Goal: Task Accomplishment & Management: Use online tool/utility

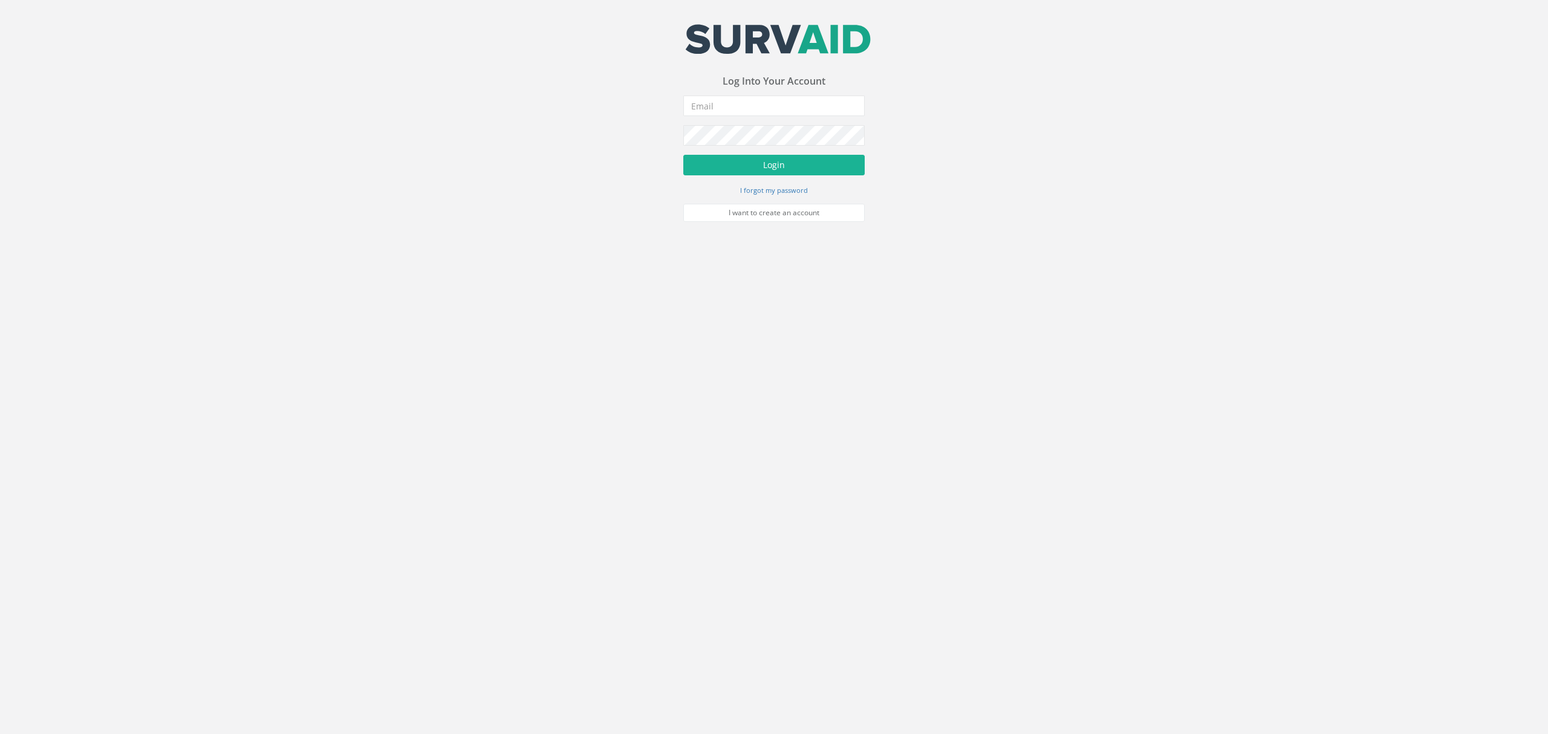
click at [774, 117] on form "Incorrect Username or Password There was an error logging in Please enter a val…" at bounding box center [773, 159] width 181 height 126
click at [773, 105] on input "email" at bounding box center [773, 106] width 181 height 21
type input "[EMAIL_ADDRESS][DOMAIN_NAME]"
click at [766, 171] on button "Login" at bounding box center [773, 165] width 181 height 21
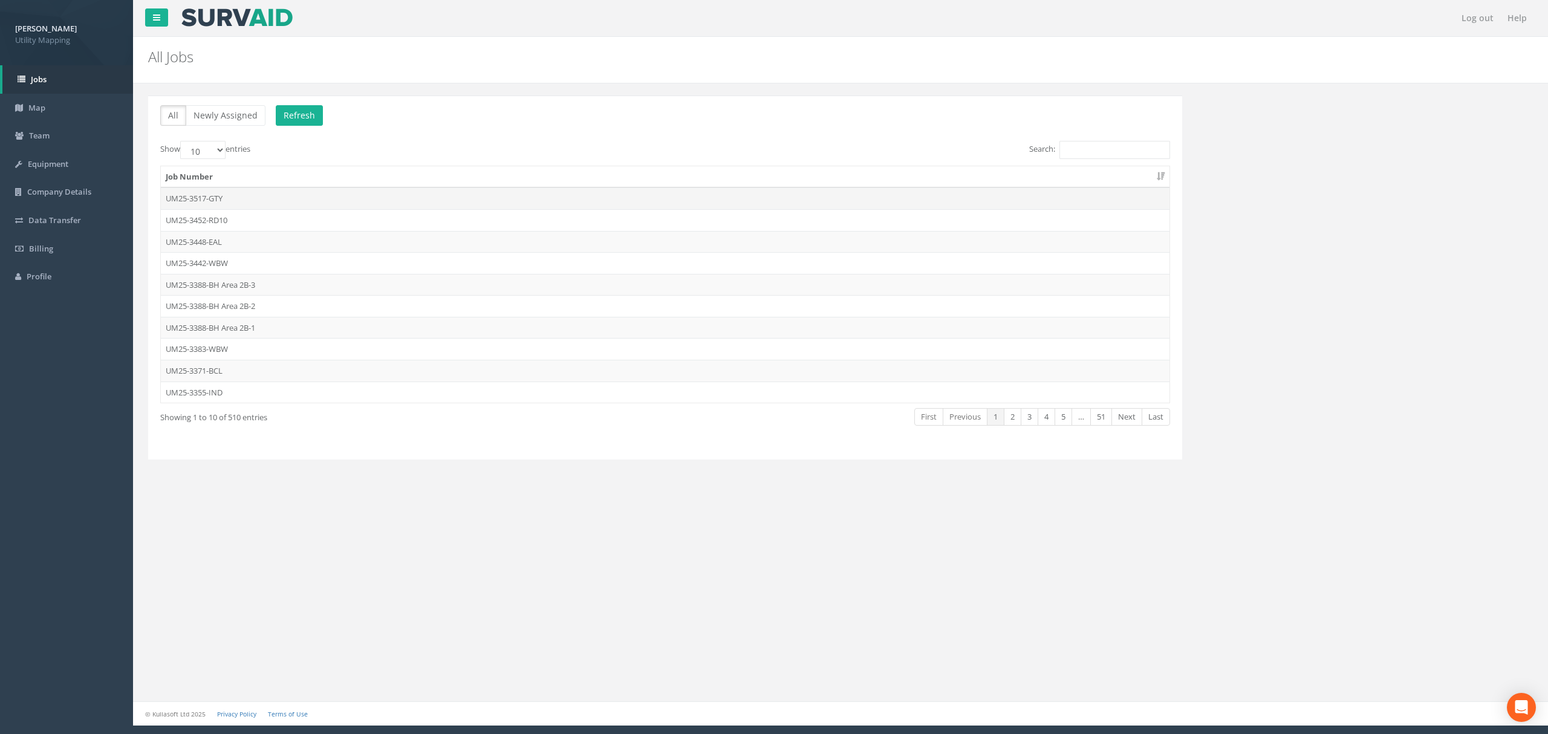
click at [409, 197] on td "UM25-3517-GTY" at bounding box center [665, 198] width 1009 height 22
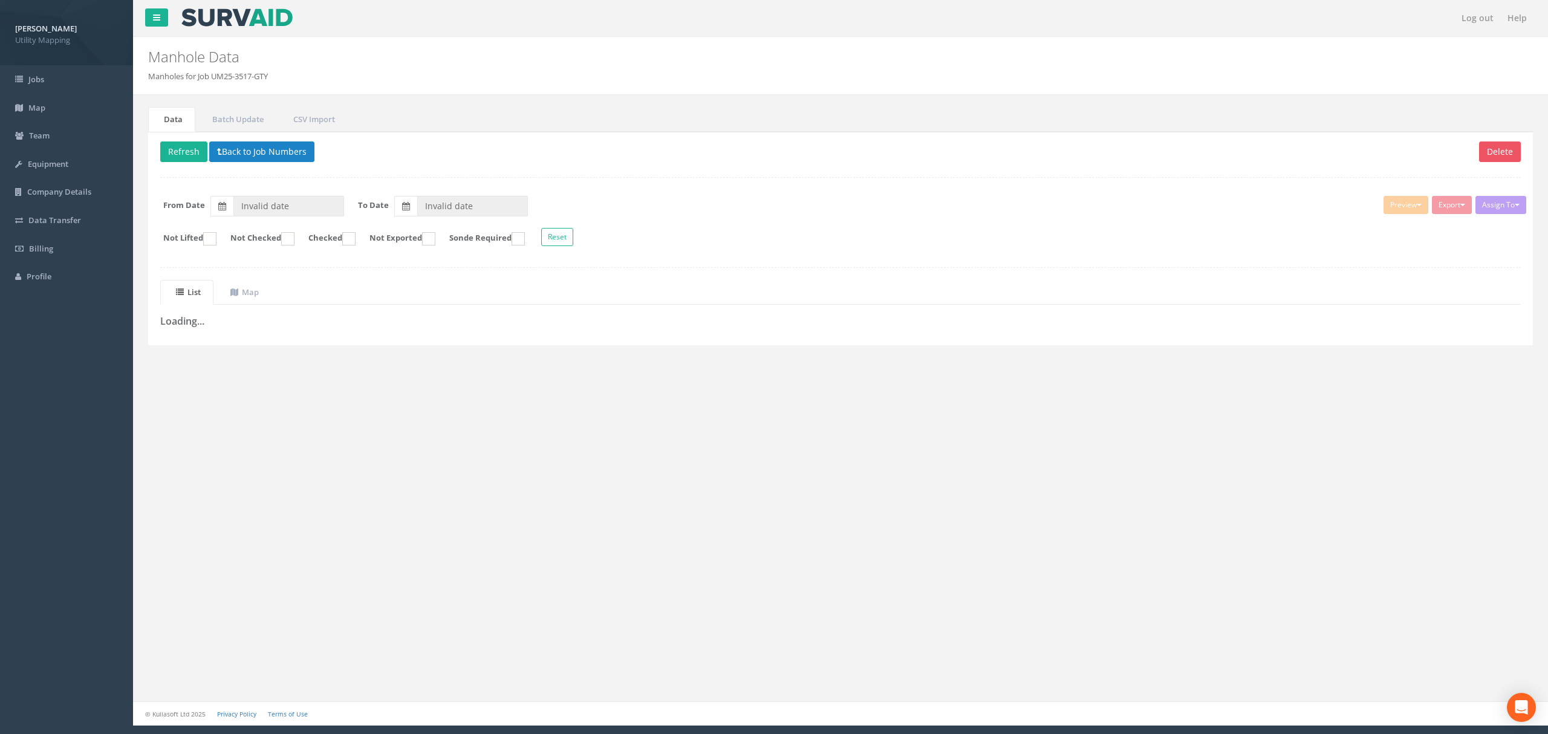
type input "[DATE]"
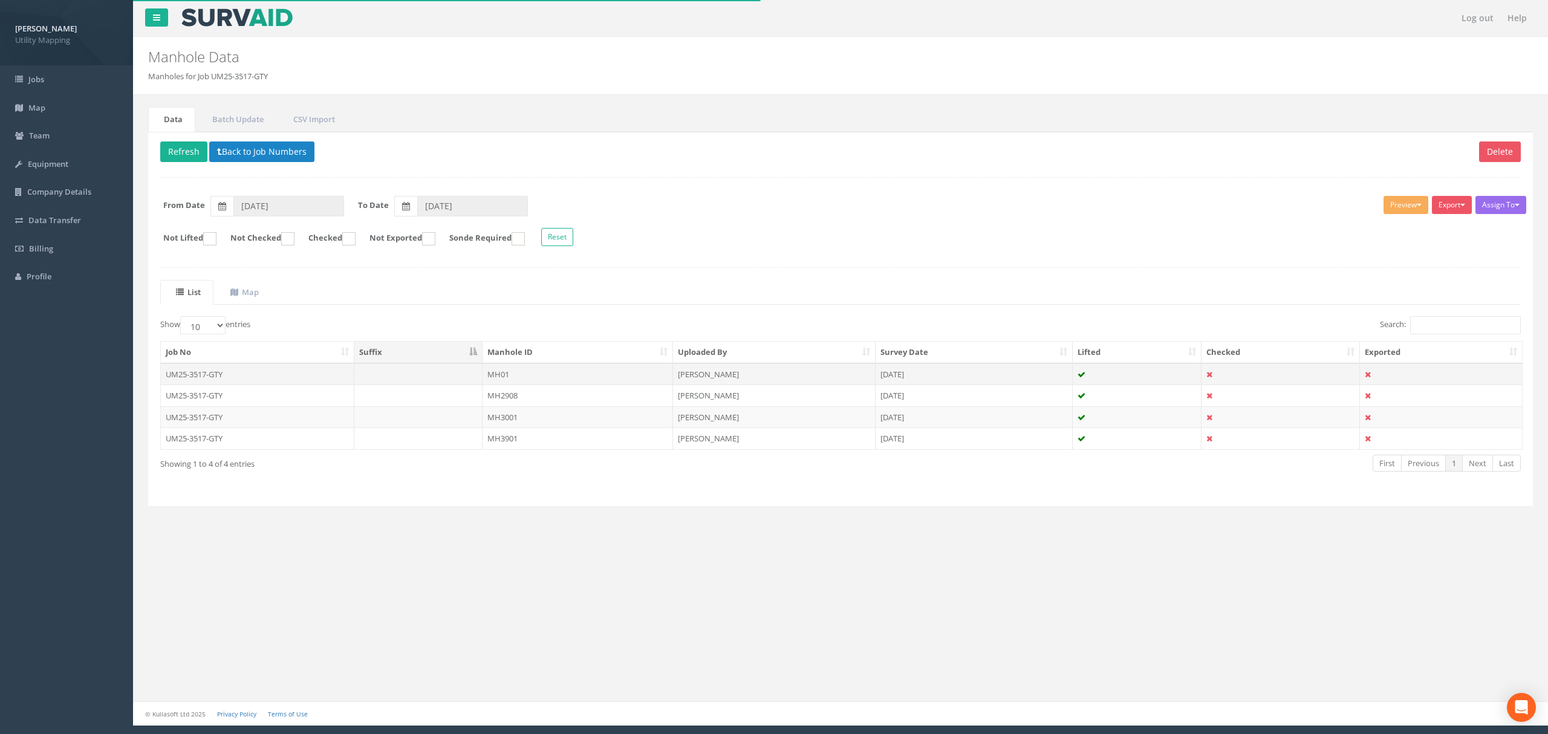
click at [418, 379] on td at bounding box center [418, 374] width 129 height 22
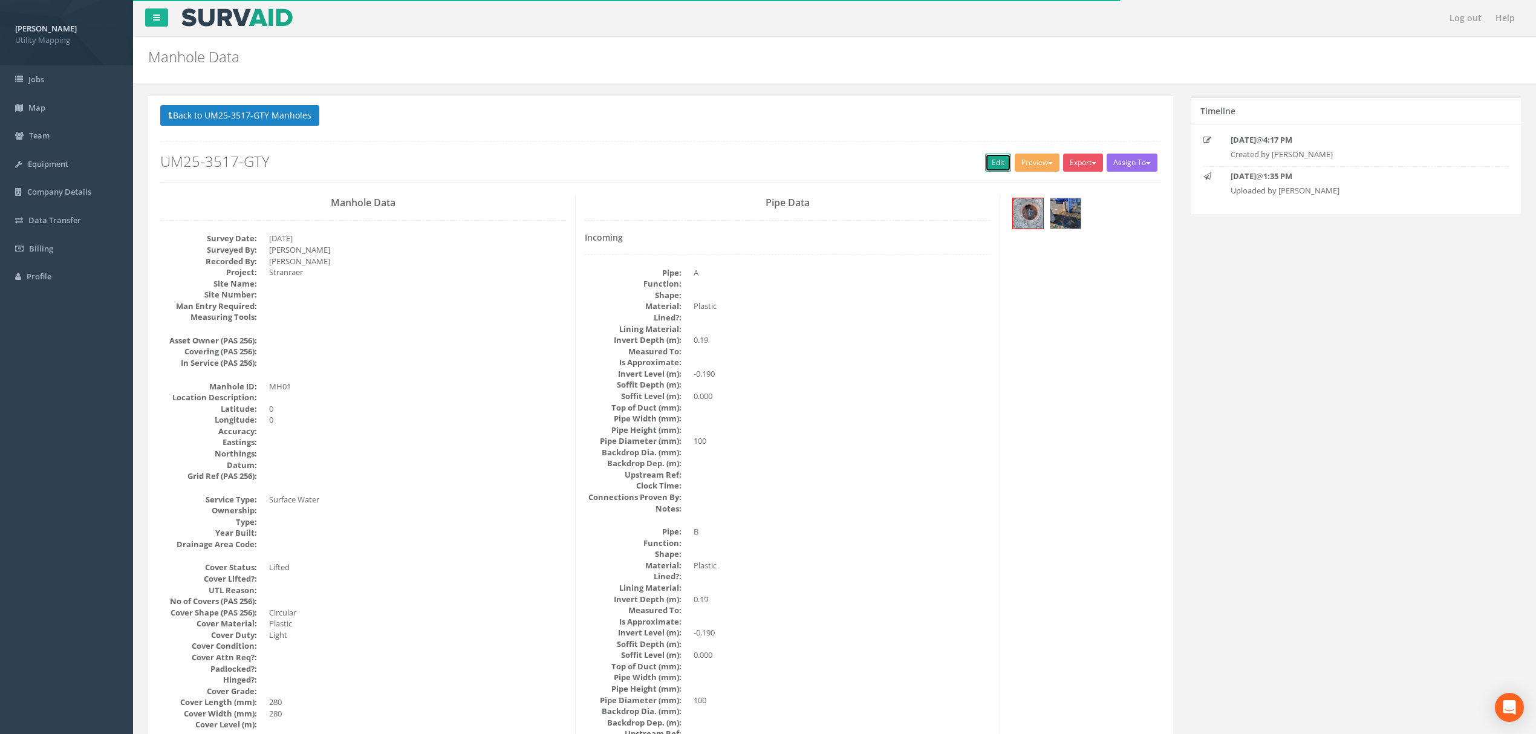
click at [995, 161] on link "Edit" at bounding box center [998, 163] width 26 height 18
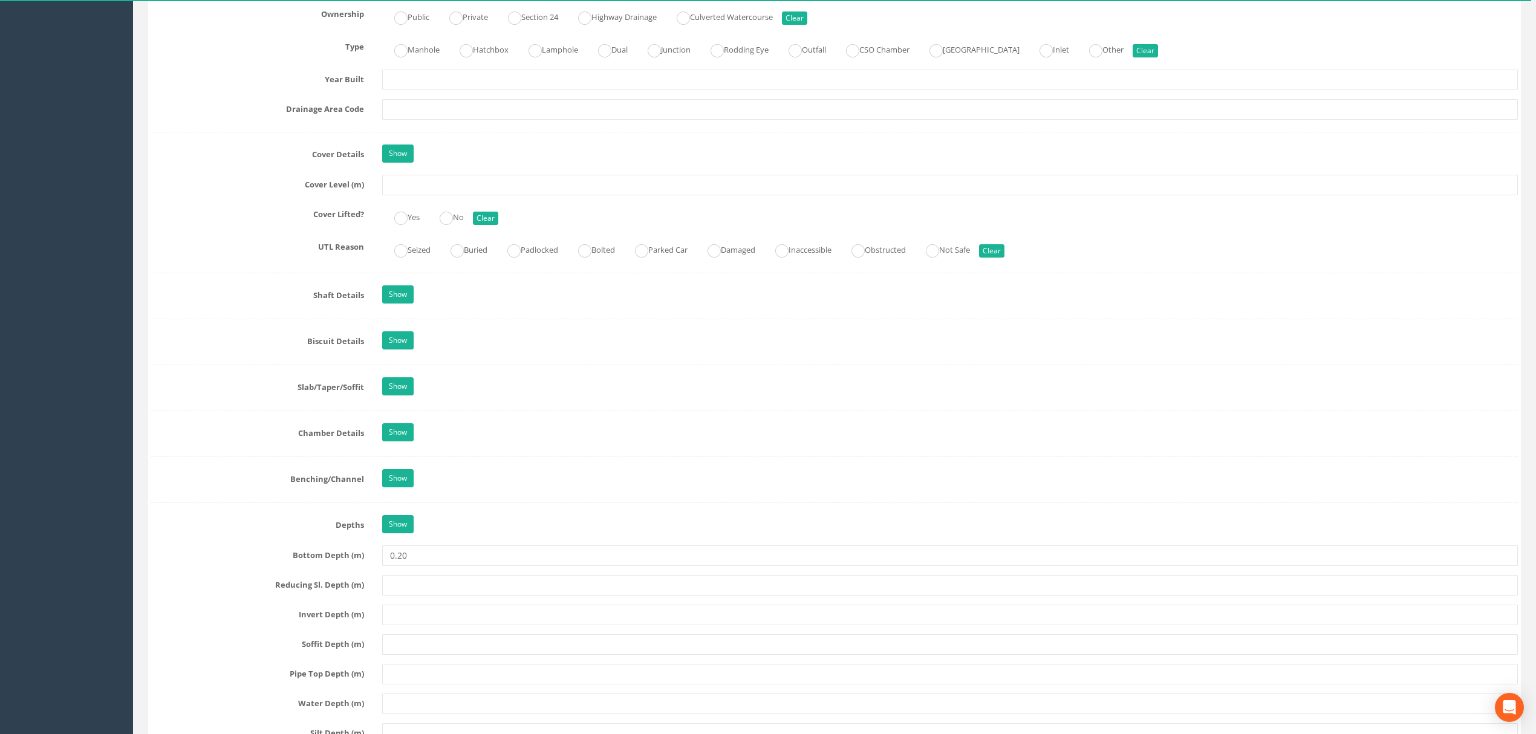
scroll to position [968, 0]
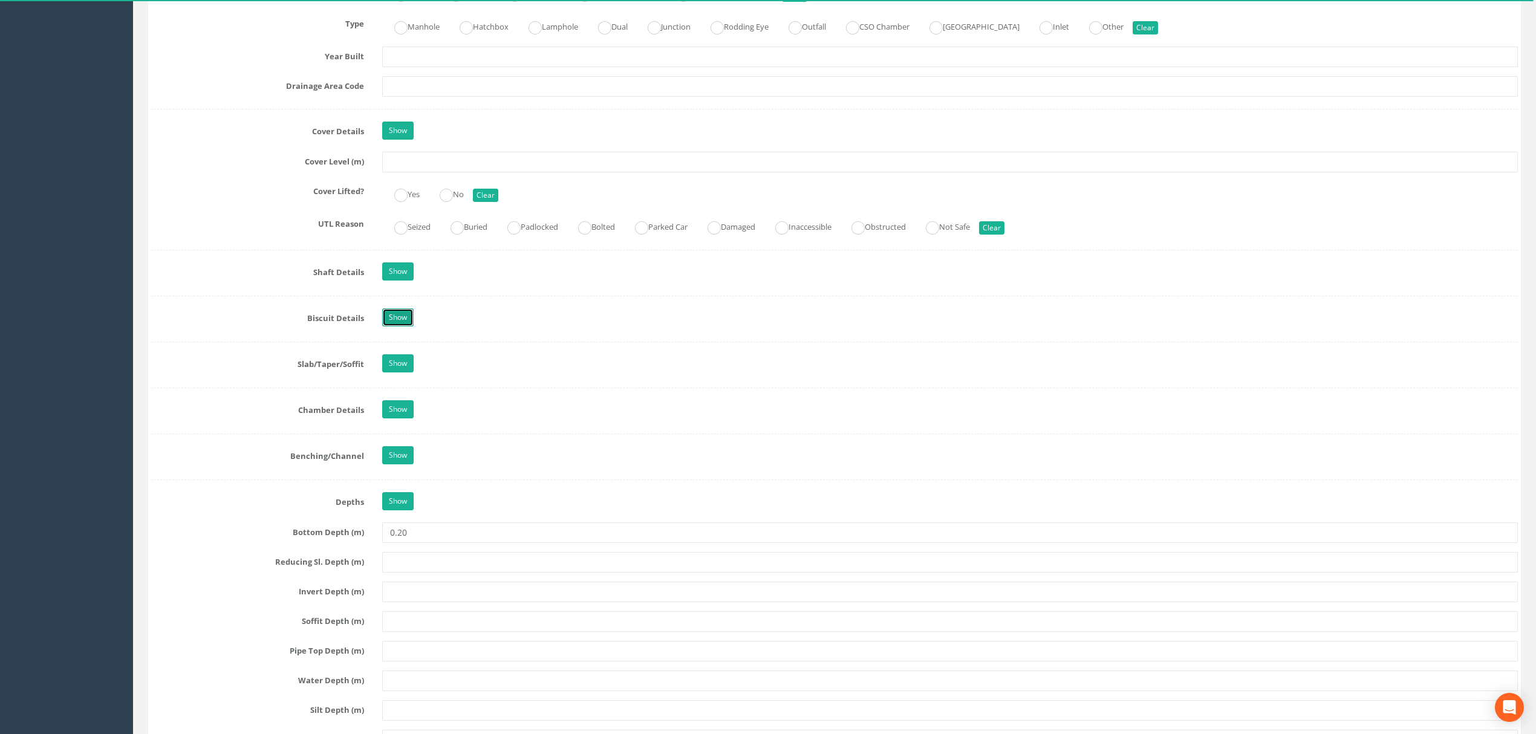
click at [406, 327] on link "Show" at bounding box center [397, 317] width 31 height 18
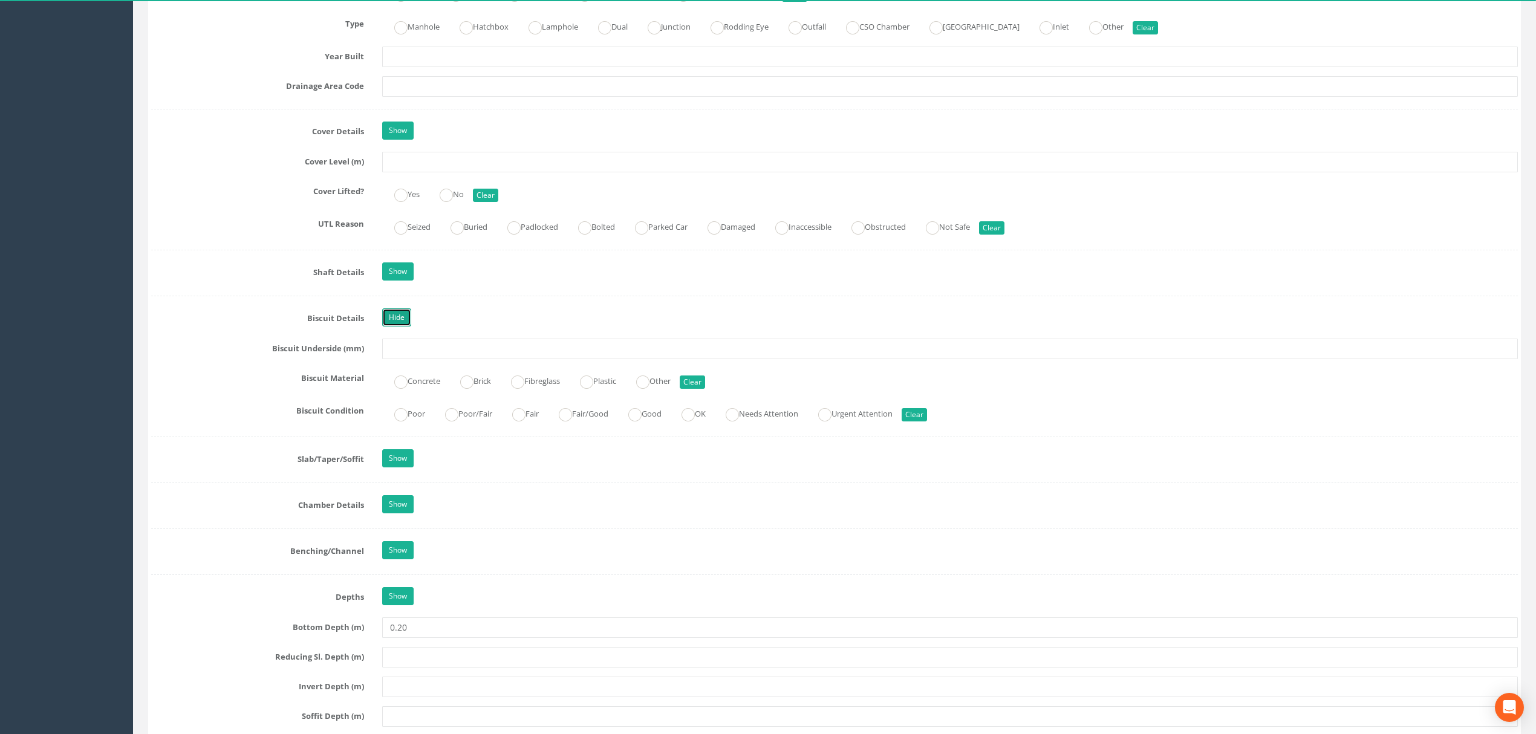
click at [400, 325] on link "Hide" at bounding box center [396, 317] width 29 height 18
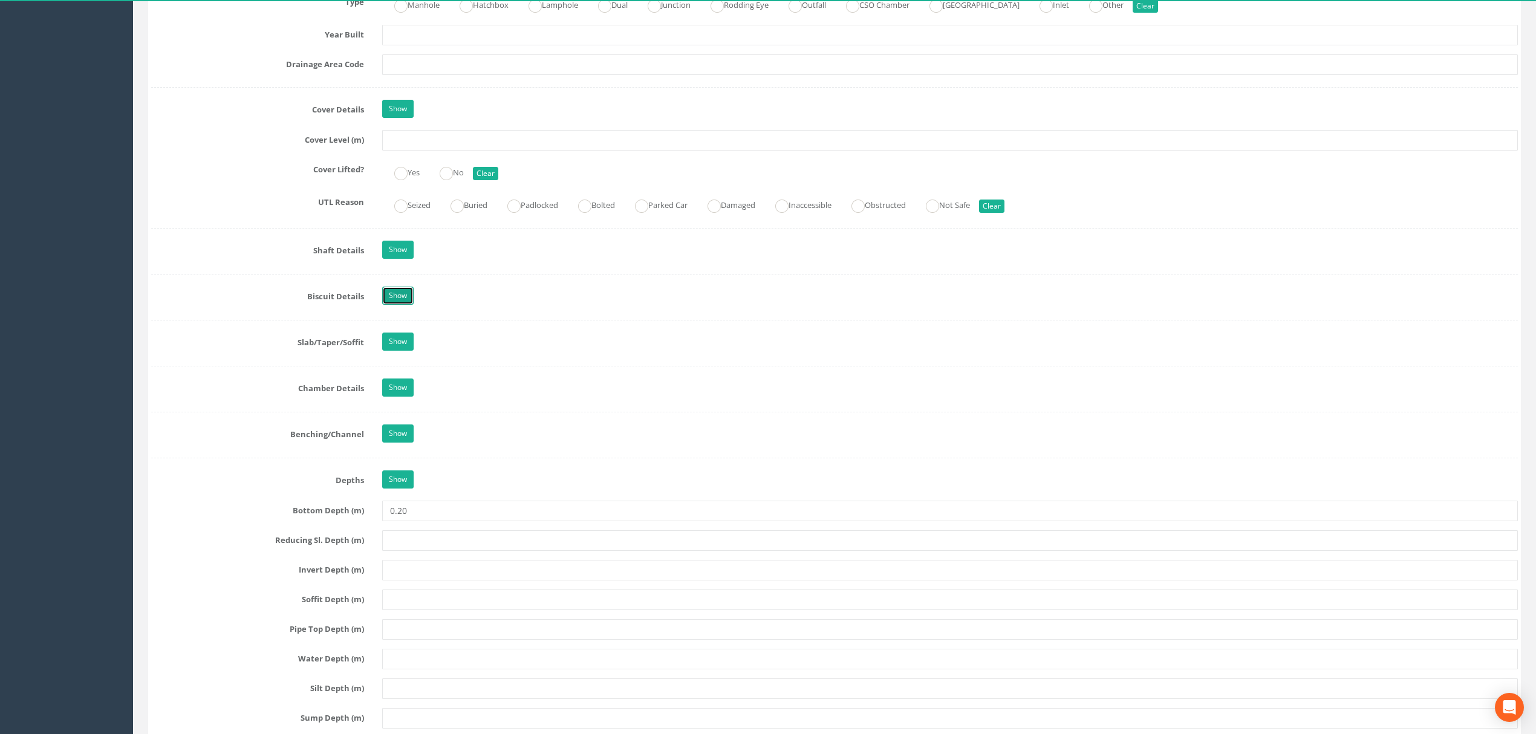
scroll to position [1048, 0]
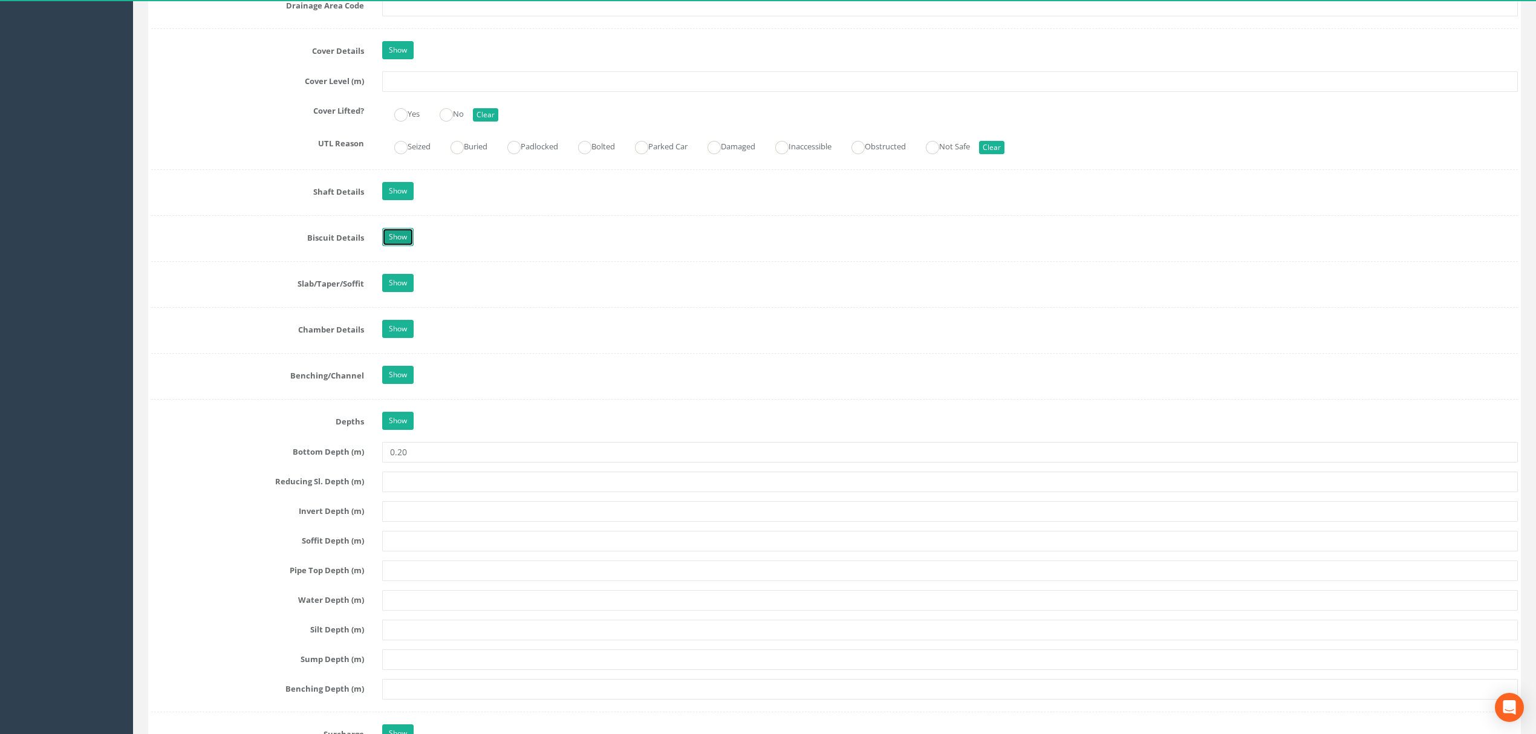
click at [402, 245] on link "Show" at bounding box center [397, 237] width 31 height 18
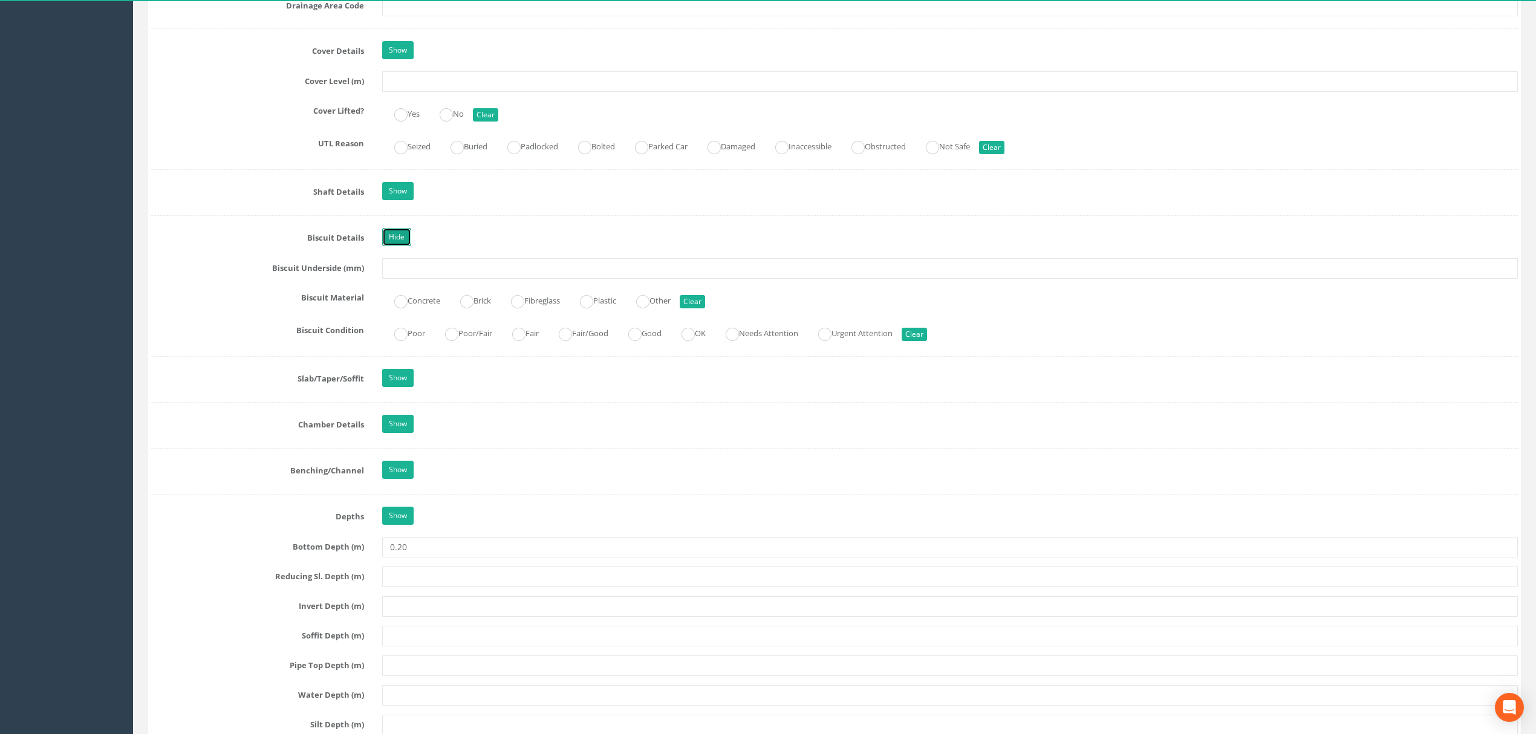
click at [394, 245] on link "Hide" at bounding box center [396, 237] width 29 height 18
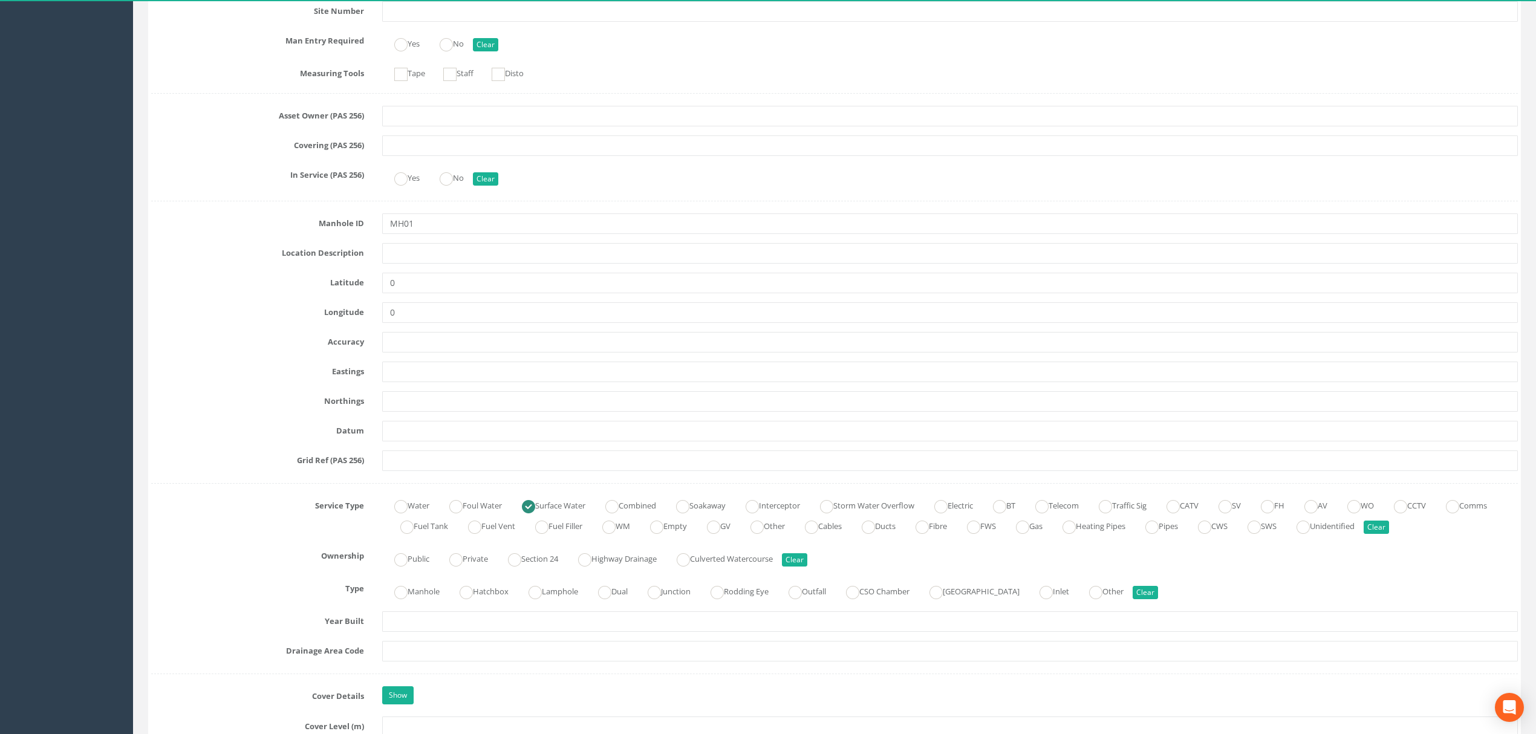
scroll to position [0, 0]
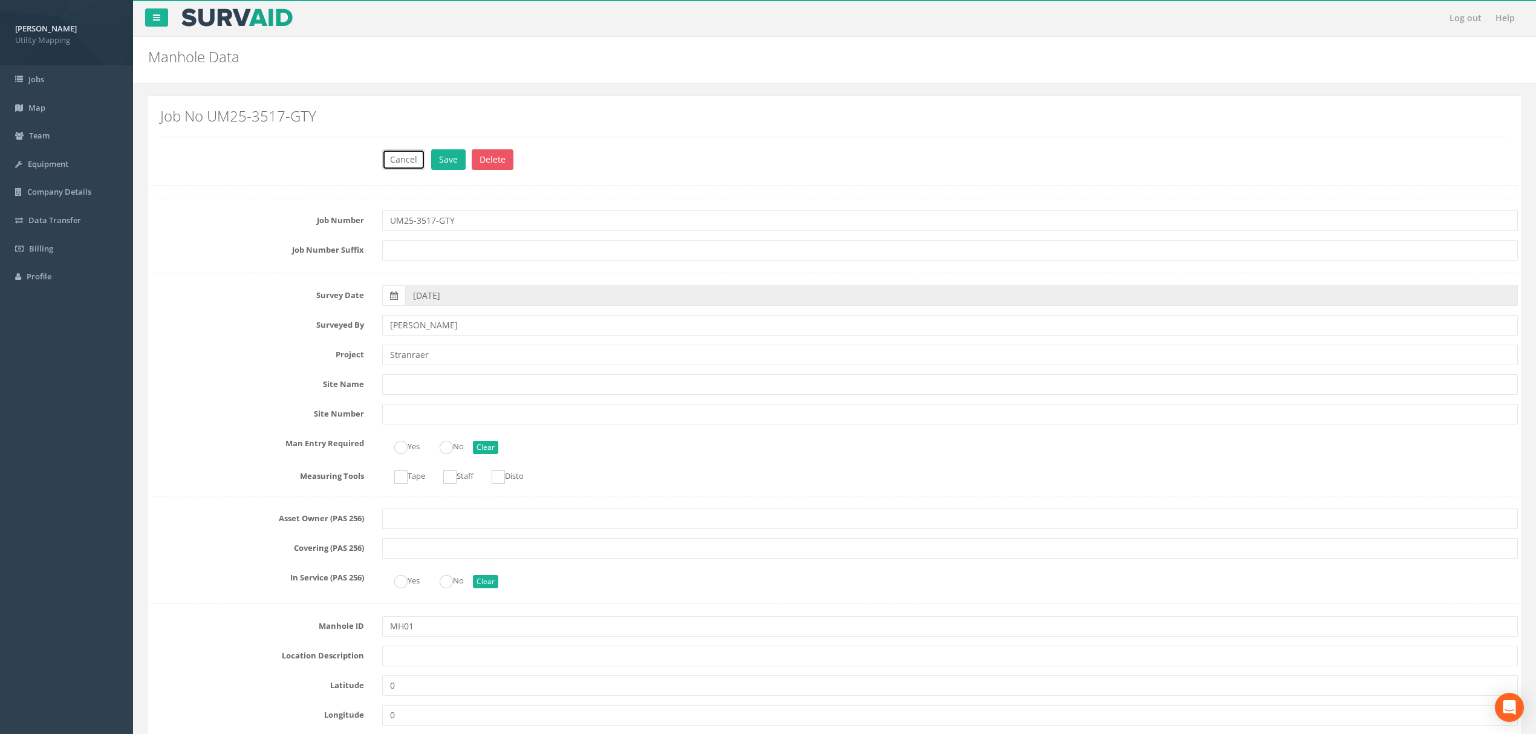
click at [414, 163] on button "Cancel" at bounding box center [403, 159] width 43 height 21
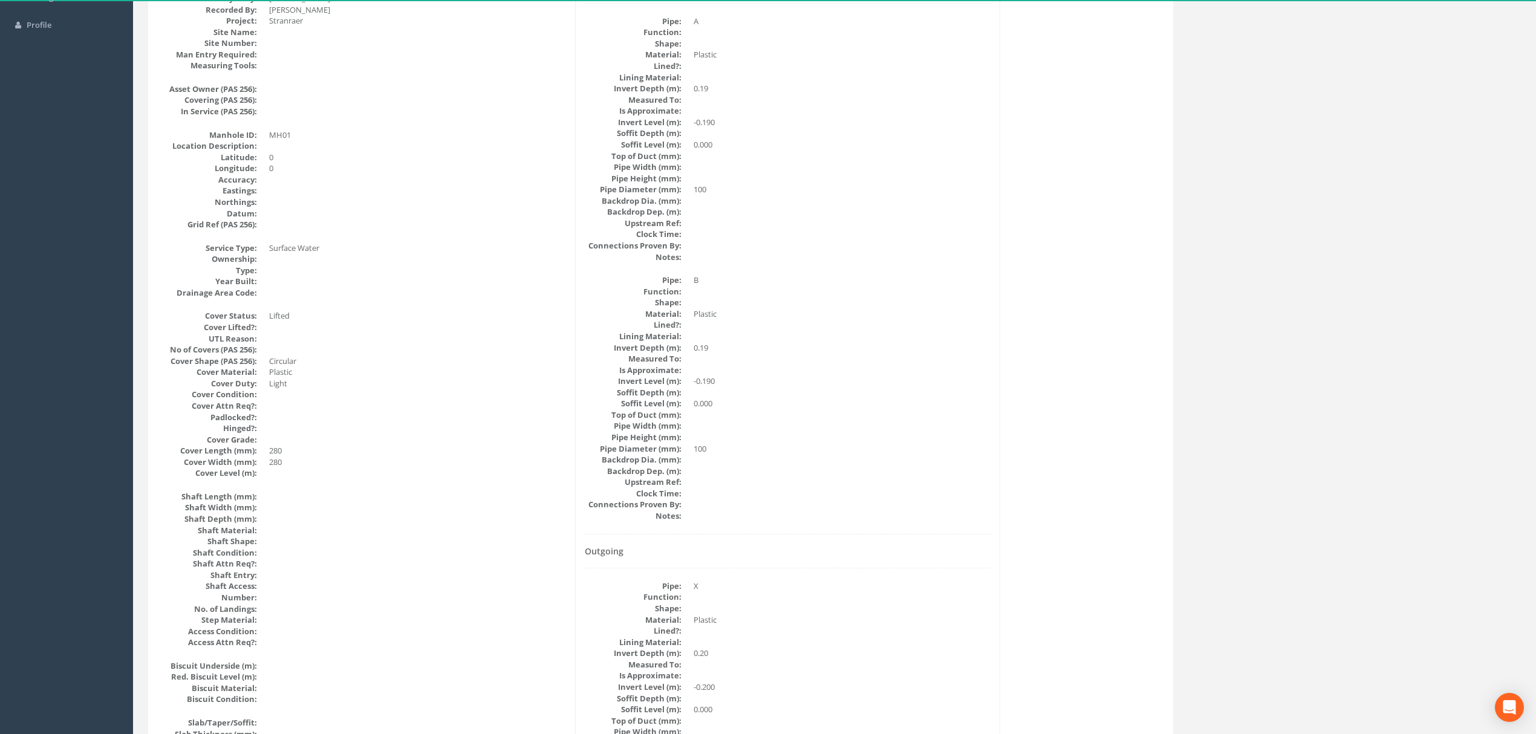
scroll to position [242, 0]
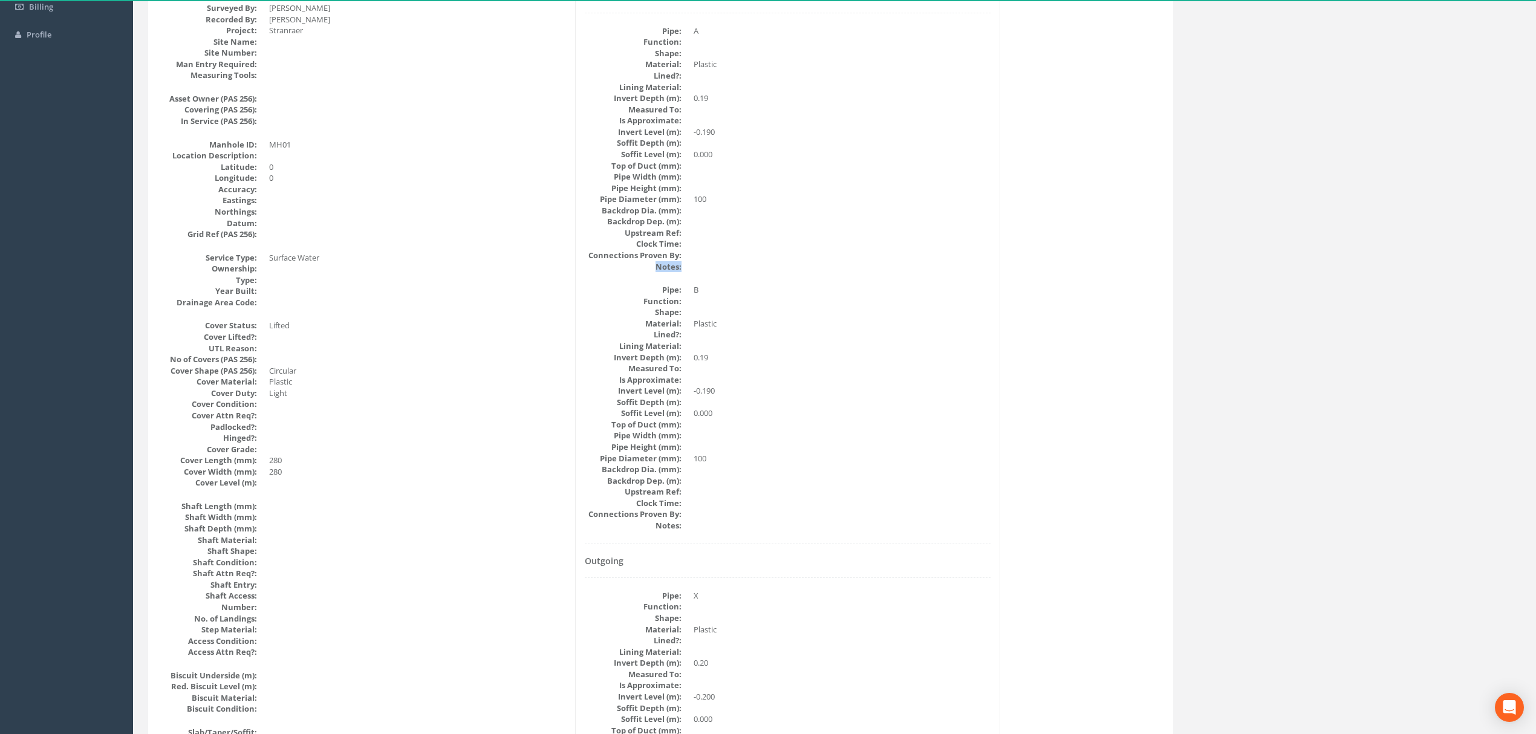
drag, startPoint x: 657, startPoint y: 264, endPoint x: 721, endPoint y: 264, distance: 64.1
click at [707, 264] on dl "Pipe: A Function: Shape: Material: Plastic Lined?: Lining Material: Invert Dept…" at bounding box center [788, 148] width 406 height 247
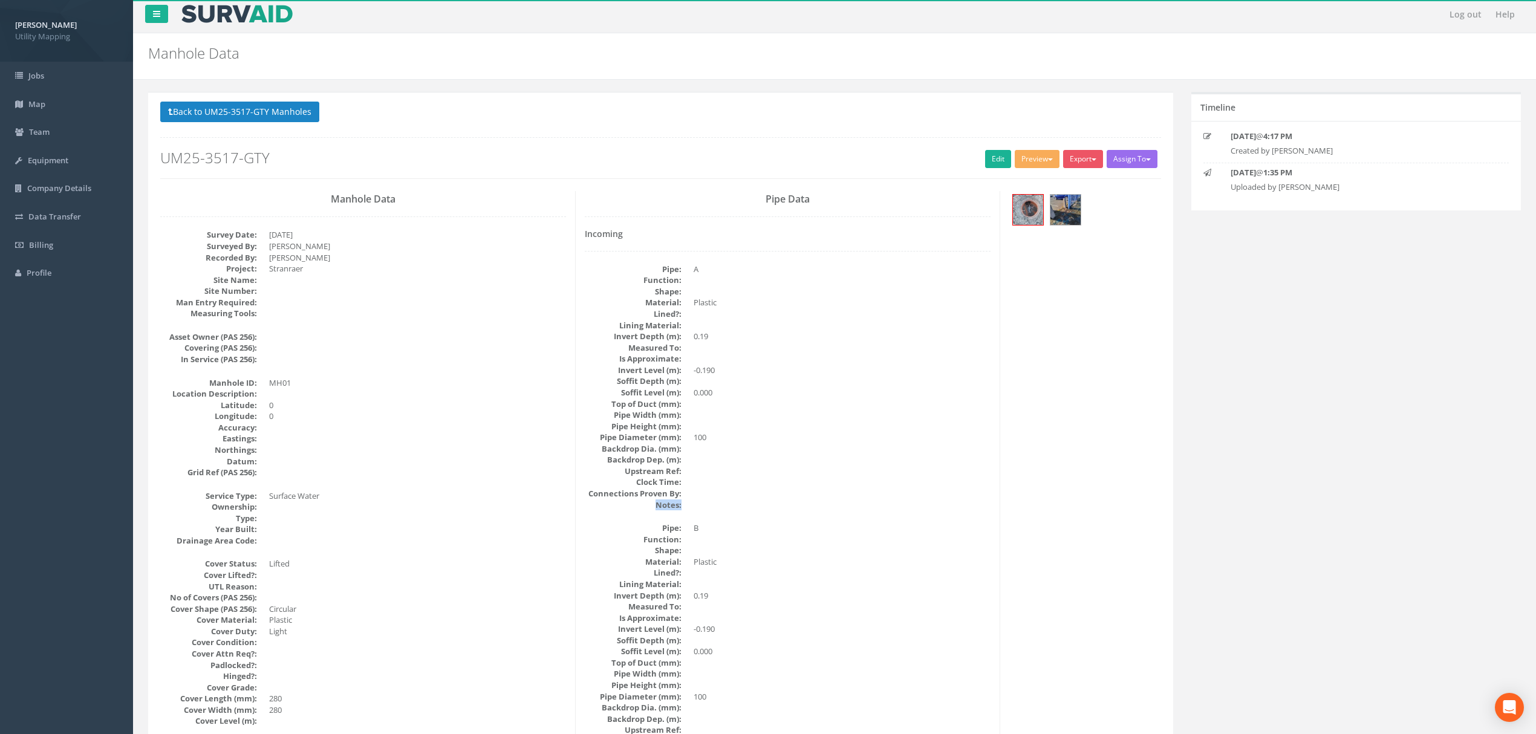
scroll to position [0, 0]
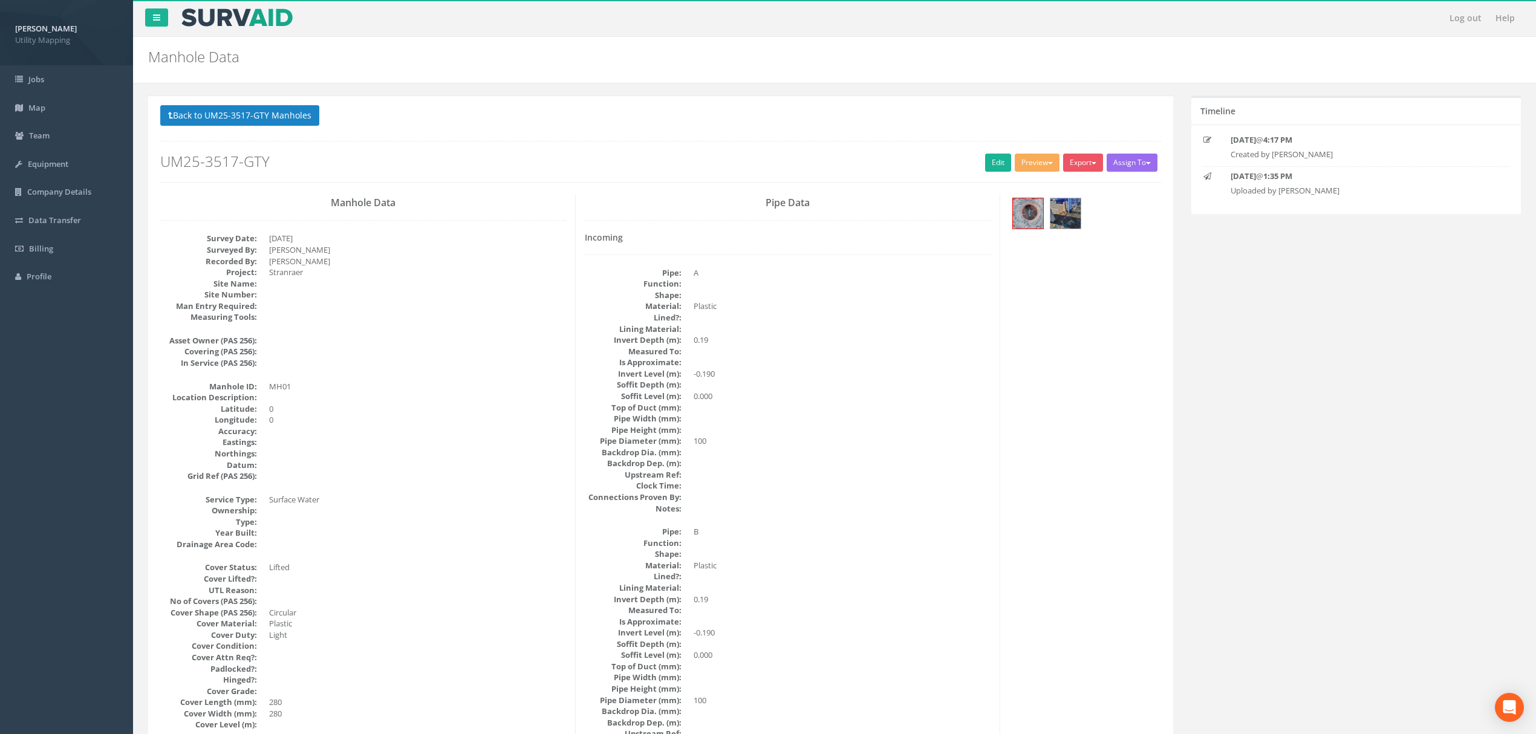
click at [422, 356] on dd at bounding box center [417, 351] width 297 height 11
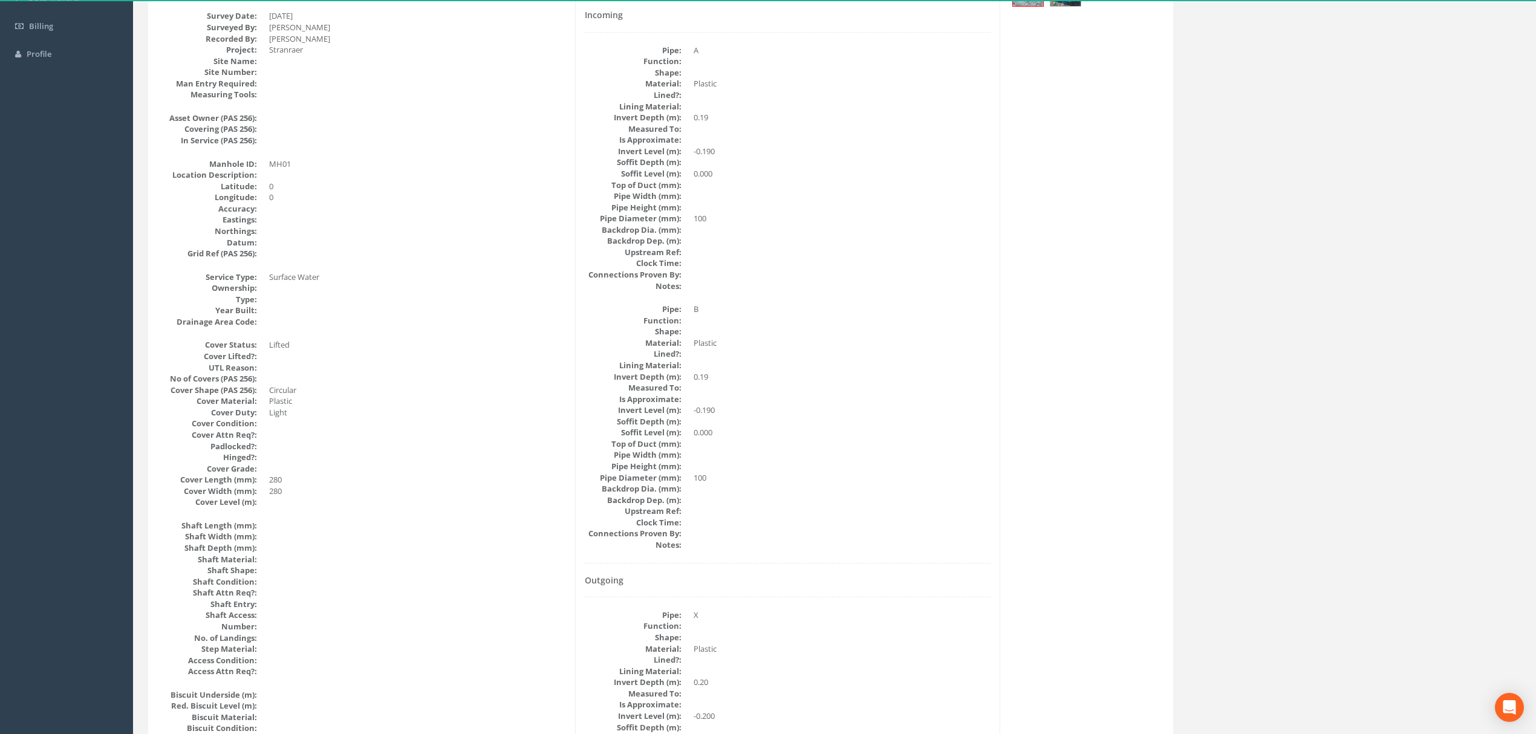
scroll to position [242, 0]
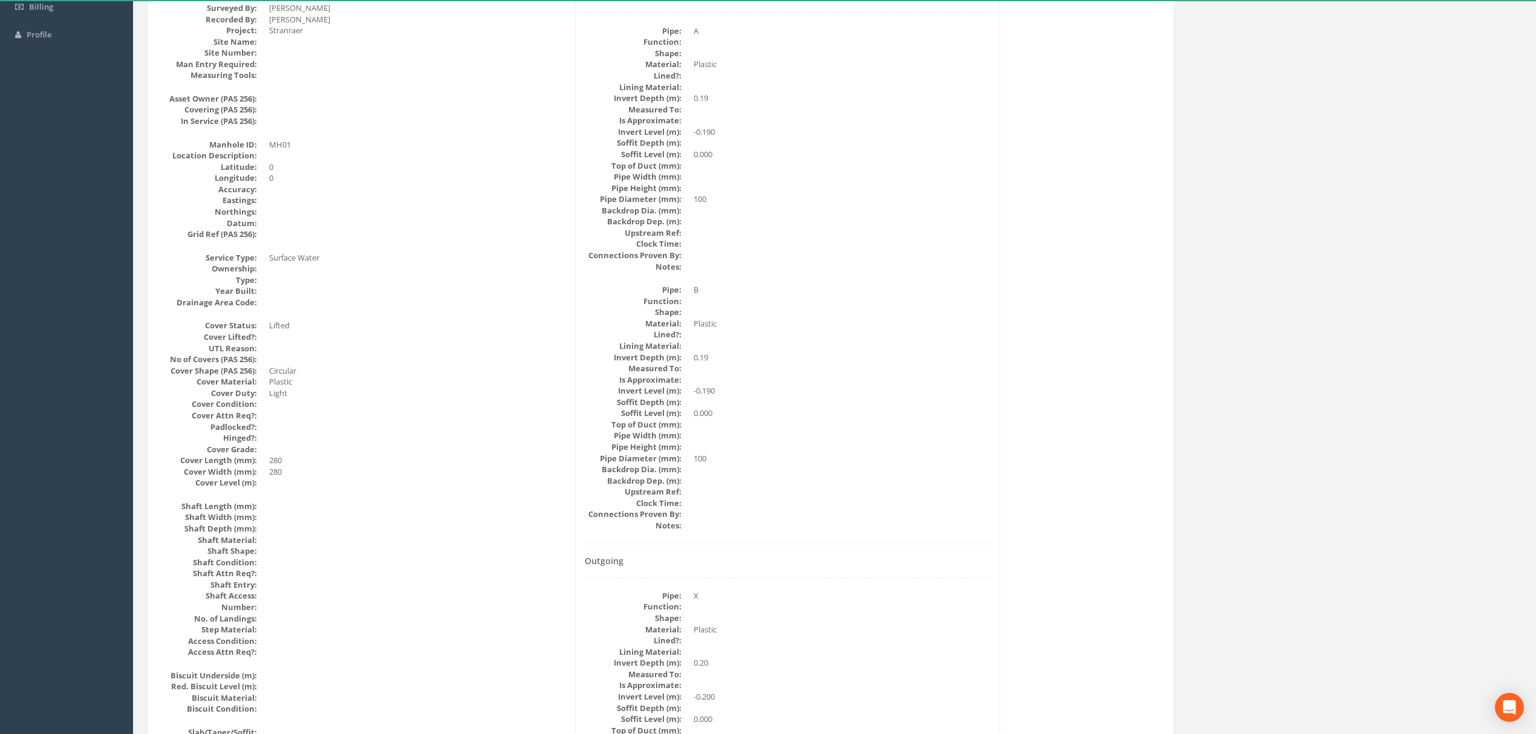
drag, startPoint x: 240, startPoint y: 458, endPoint x: 963, endPoint y: 427, distance: 723.9
click at [963, 427] on dd at bounding box center [842, 424] width 297 height 11
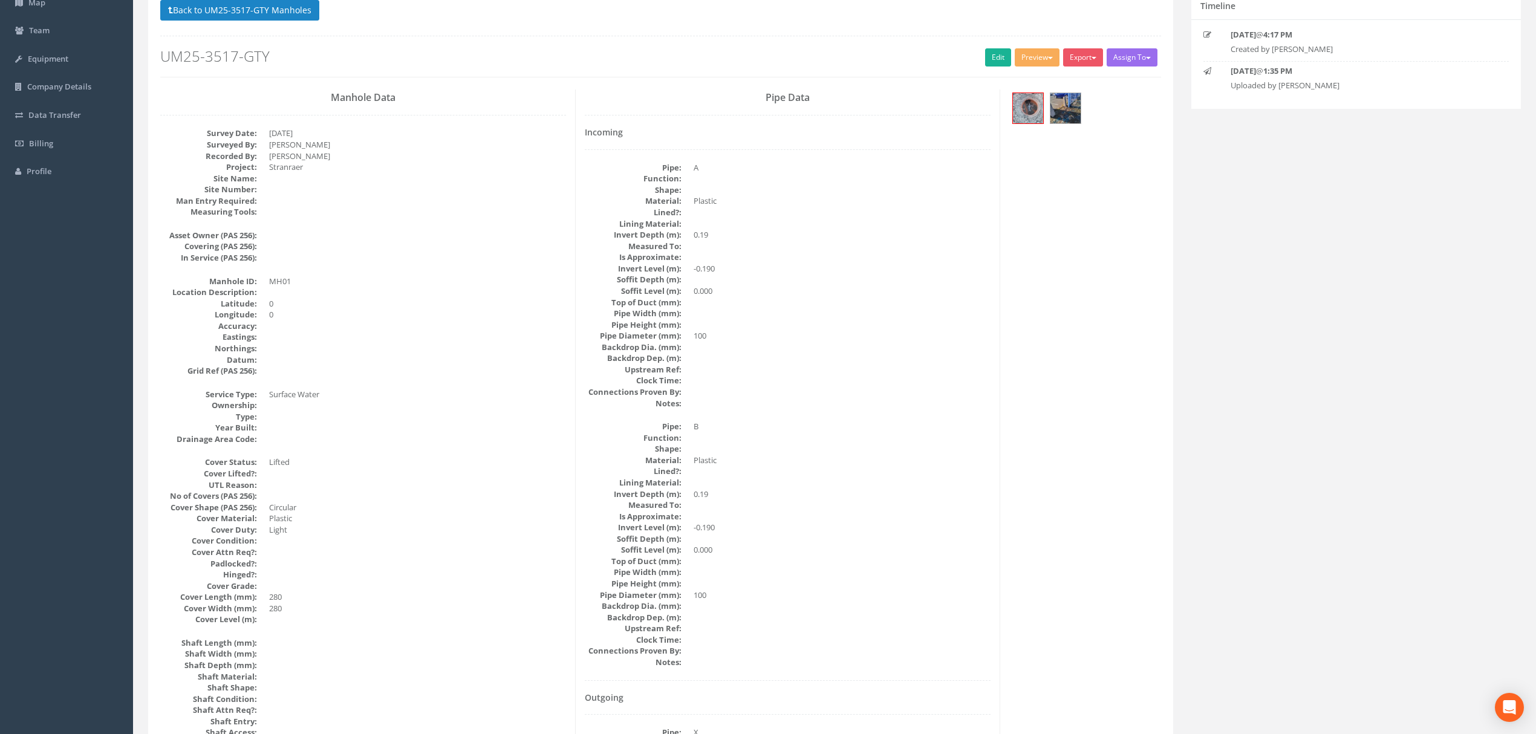
scroll to position [0, 0]
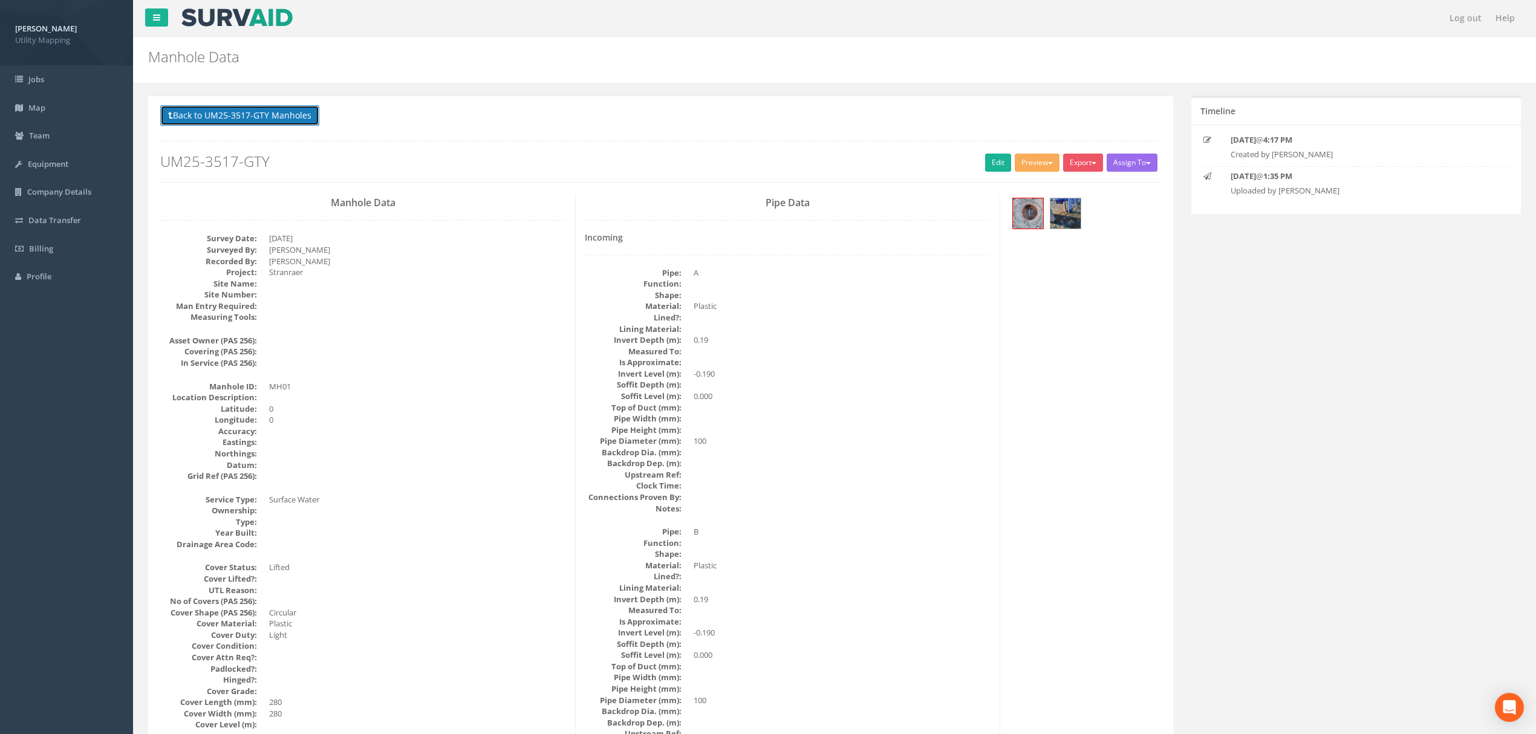
click at [242, 120] on button "Back to UM25-3517-GTY Manholes" at bounding box center [239, 115] width 159 height 21
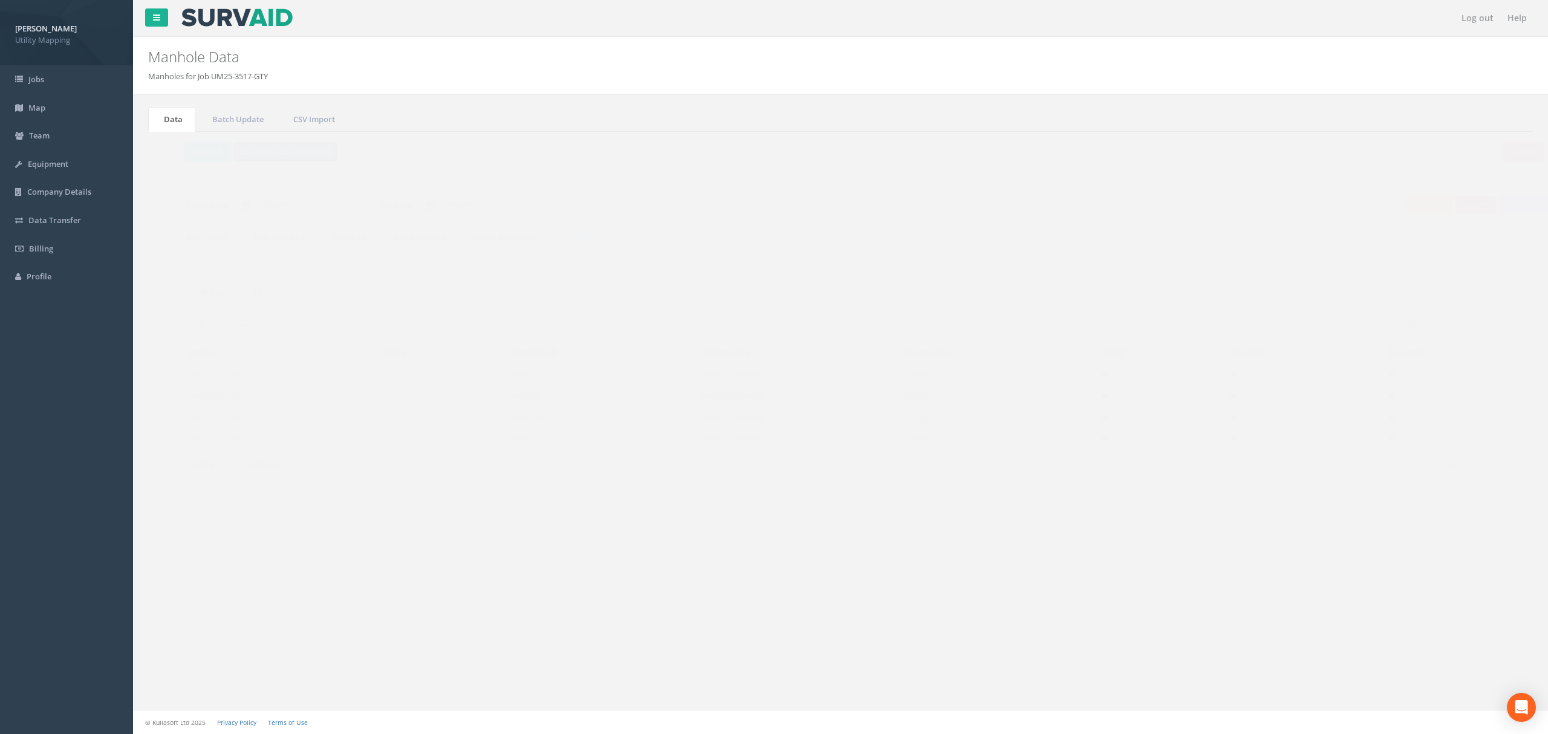
click at [274, 155] on button "Back to Job Numbers" at bounding box center [261, 152] width 105 height 21
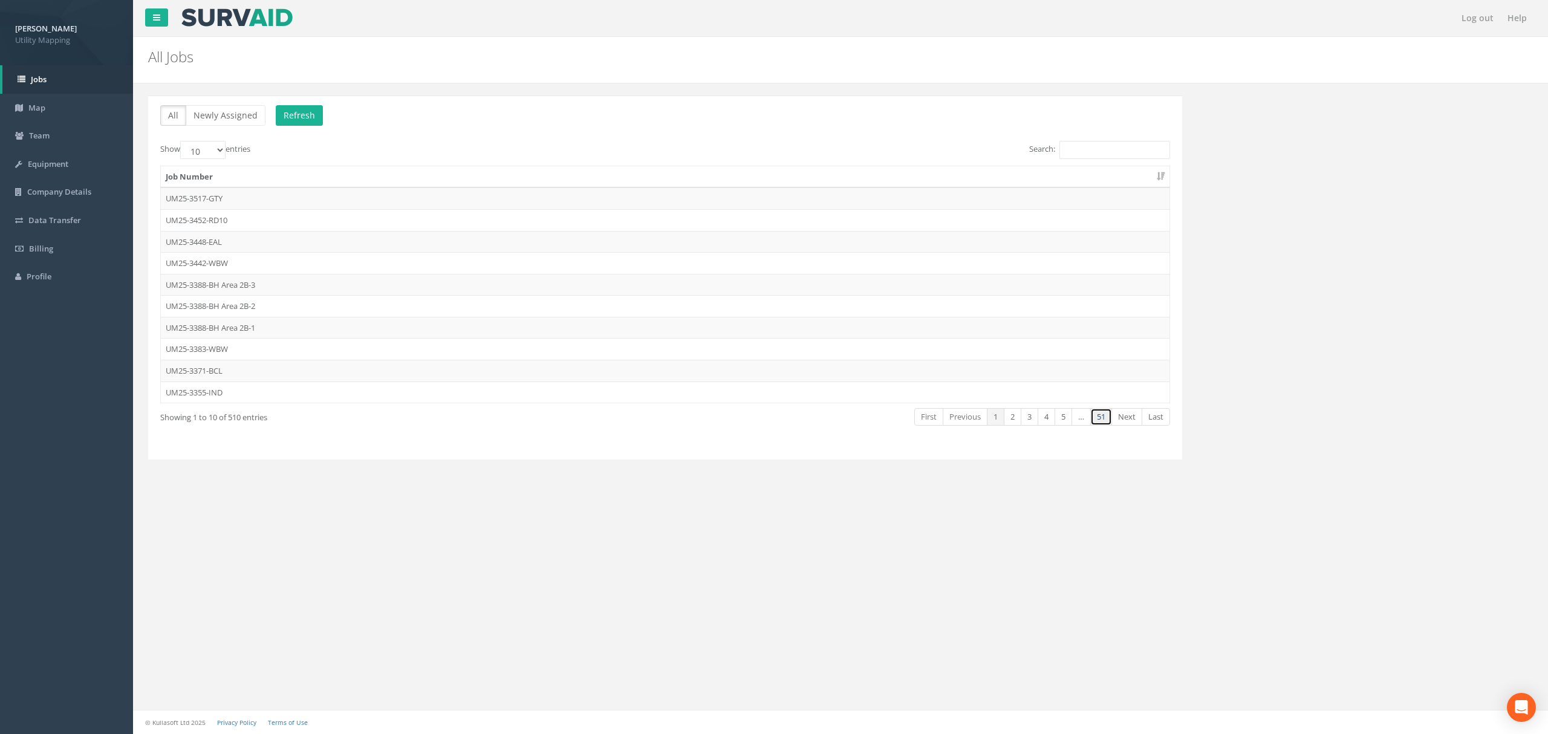
click at [1104, 421] on link "51" at bounding box center [1101, 417] width 22 height 18
click at [1078, 426] on link "50" at bounding box center [1080, 417] width 22 height 18
click at [1058, 422] on link "49" at bounding box center [1059, 417] width 22 height 18
click at [391, 250] on td "1474-BMH" at bounding box center [665, 242] width 1009 height 22
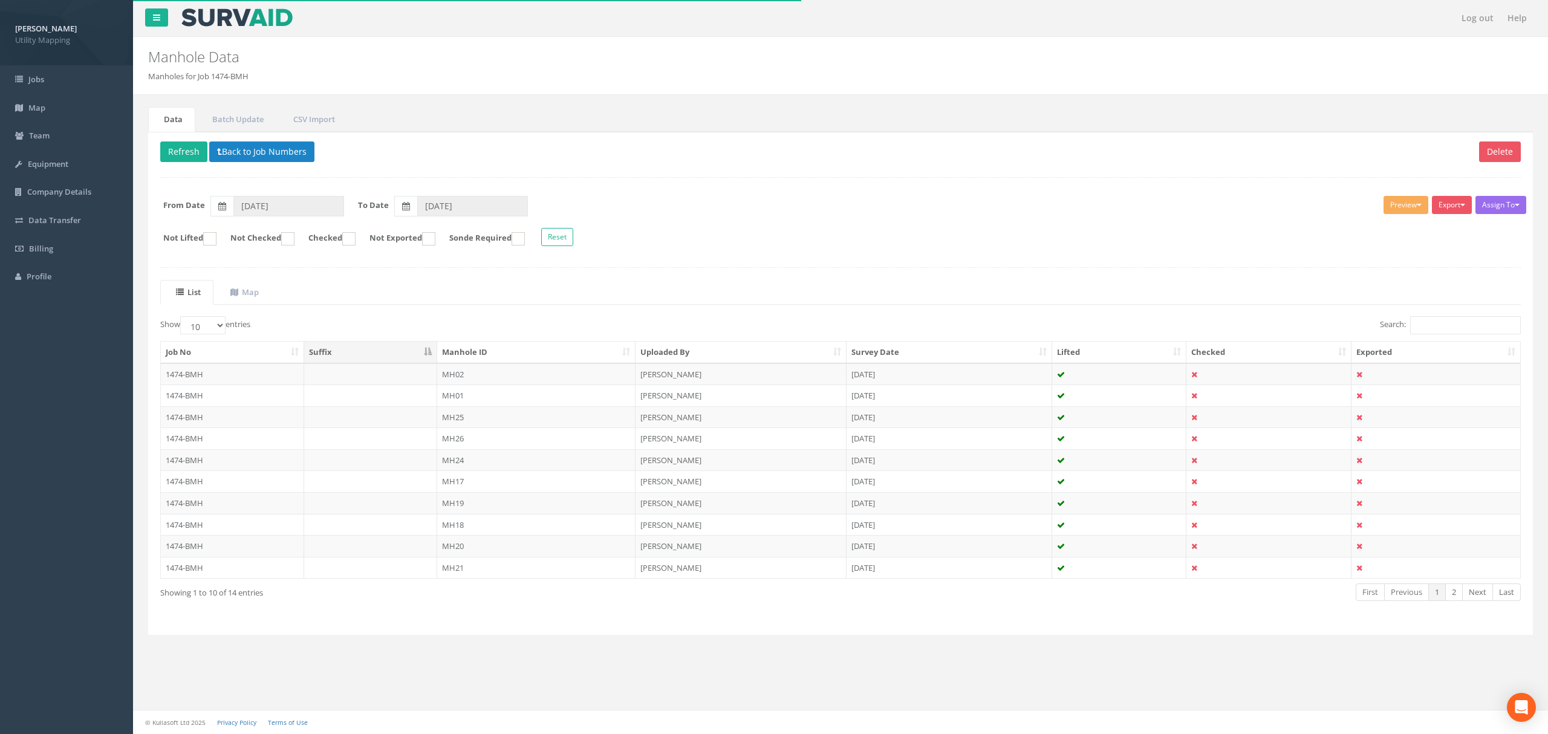
click at [532, 354] on th "Manhole ID" at bounding box center [536, 353] width 198 height 22
click at [388, 378] on td at bounding box center [371, 374] width 134 height 22
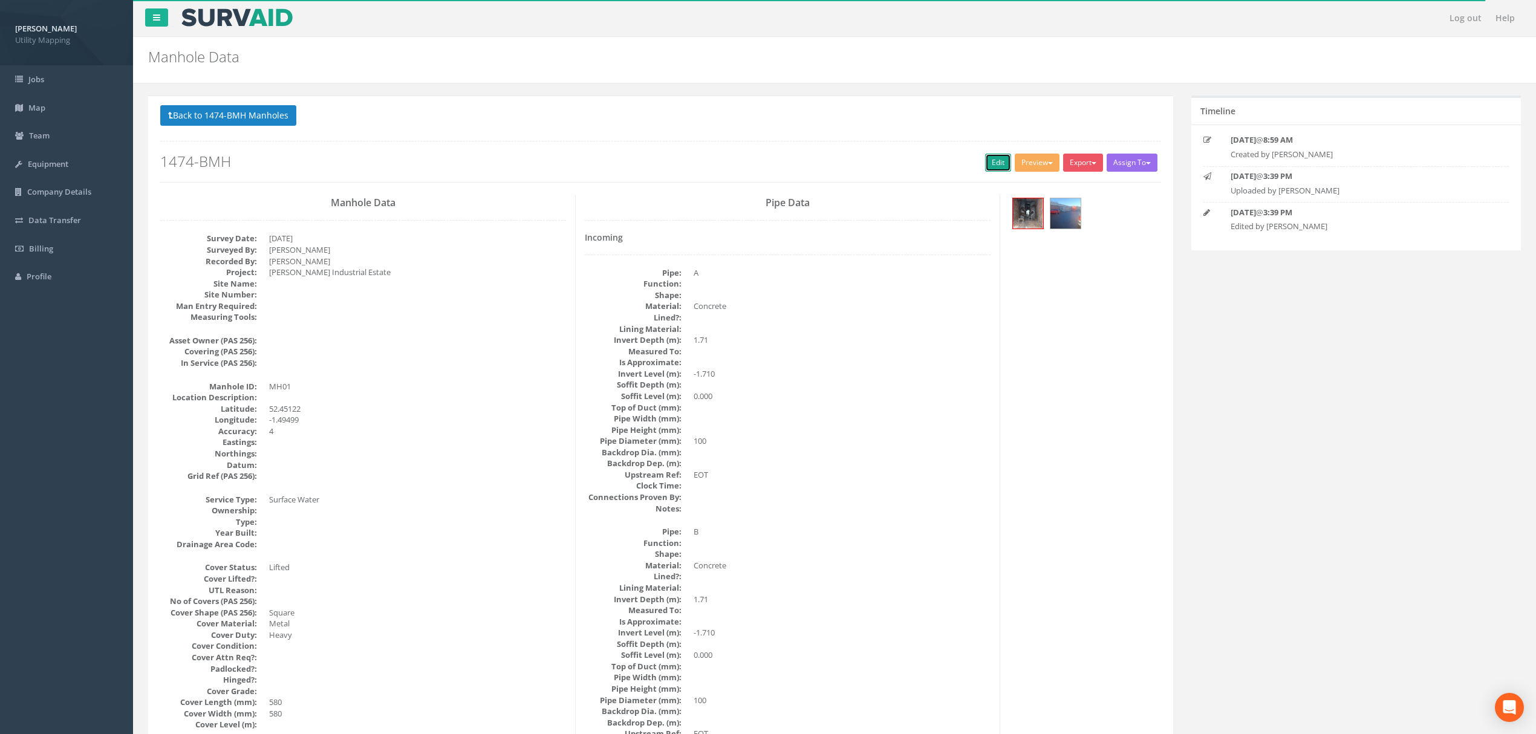
click at [985, 166] on link "Edit" at bounding box center [998, 163] width 26 height 18
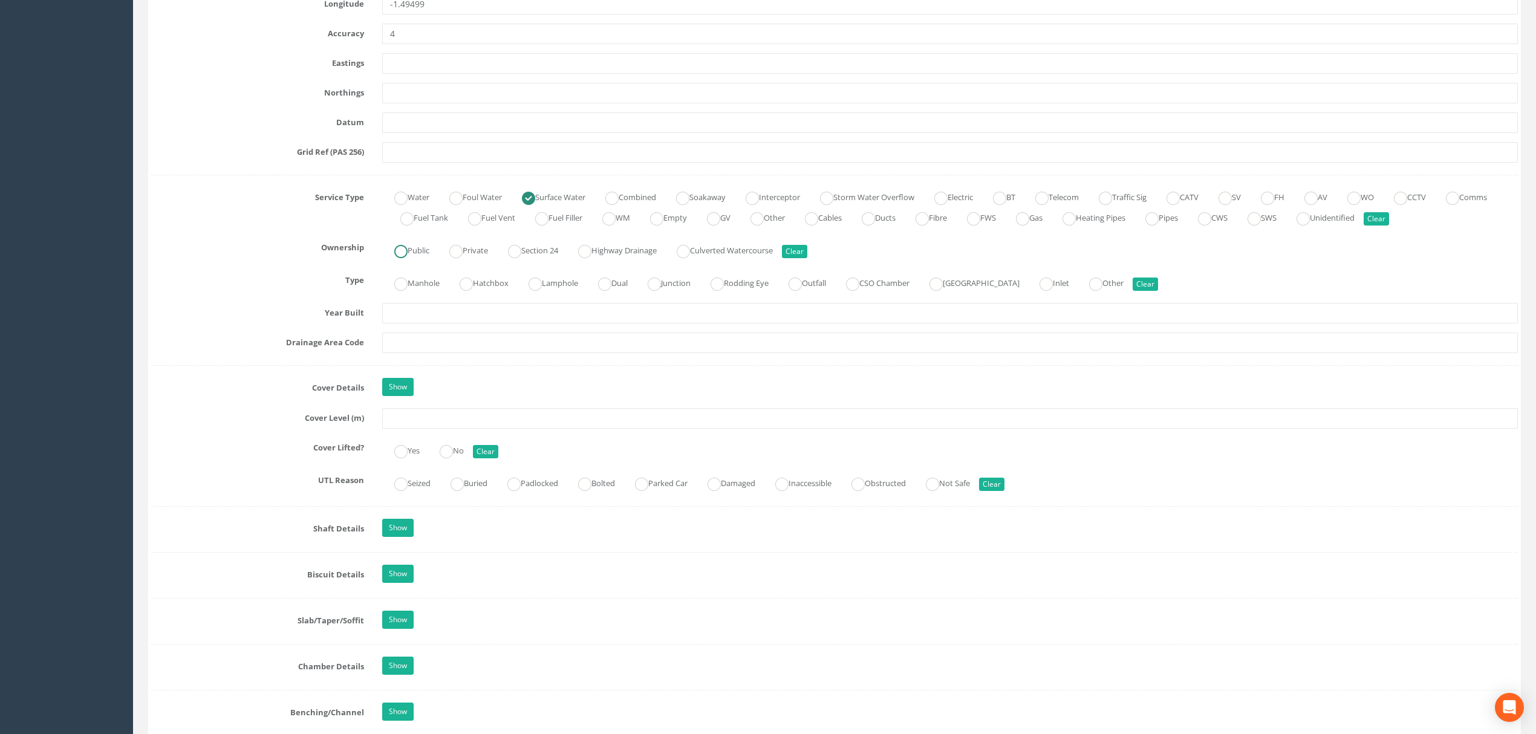
scroll to position [726, 0]
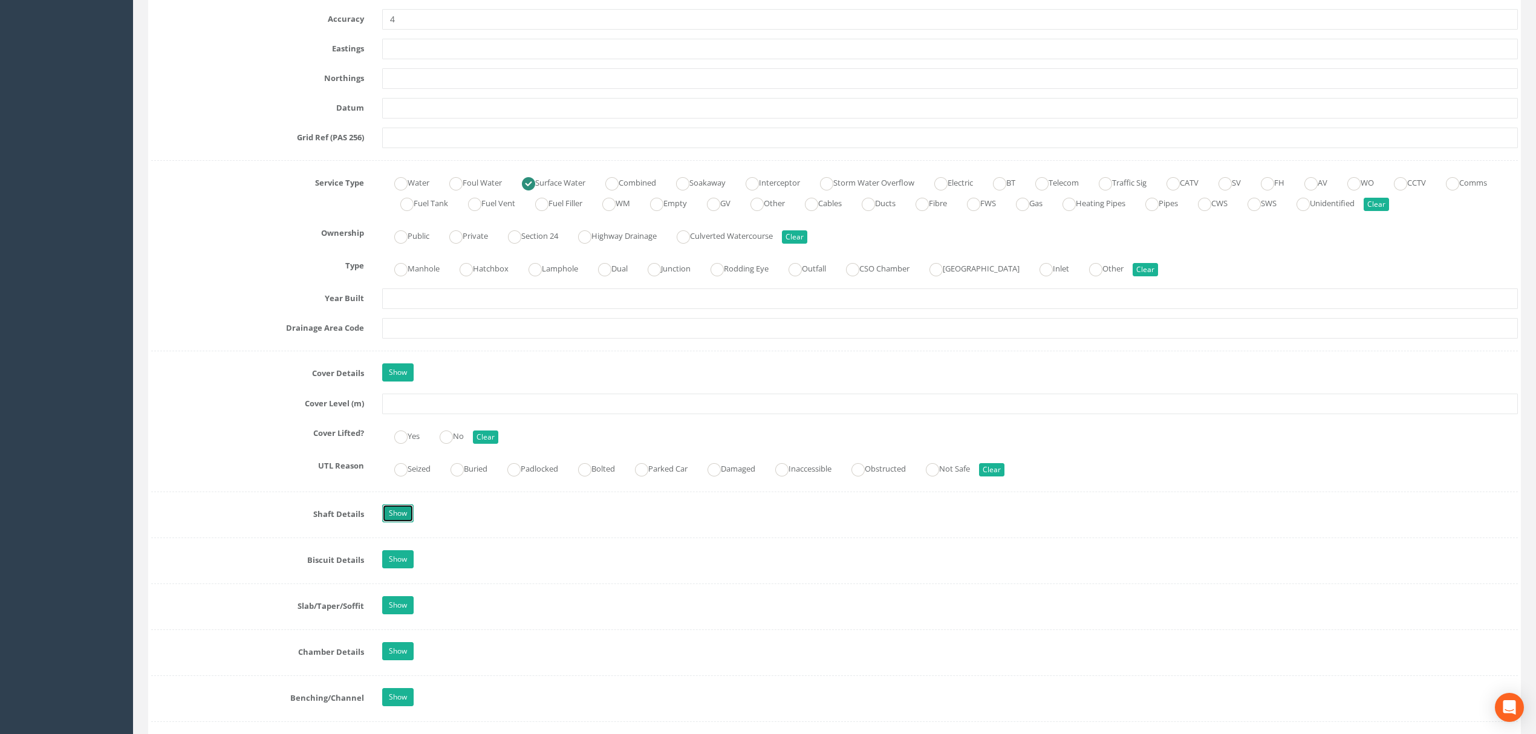
click at [402, 518] on link "Show" at bounding box center [397, 513] width 31 height 18
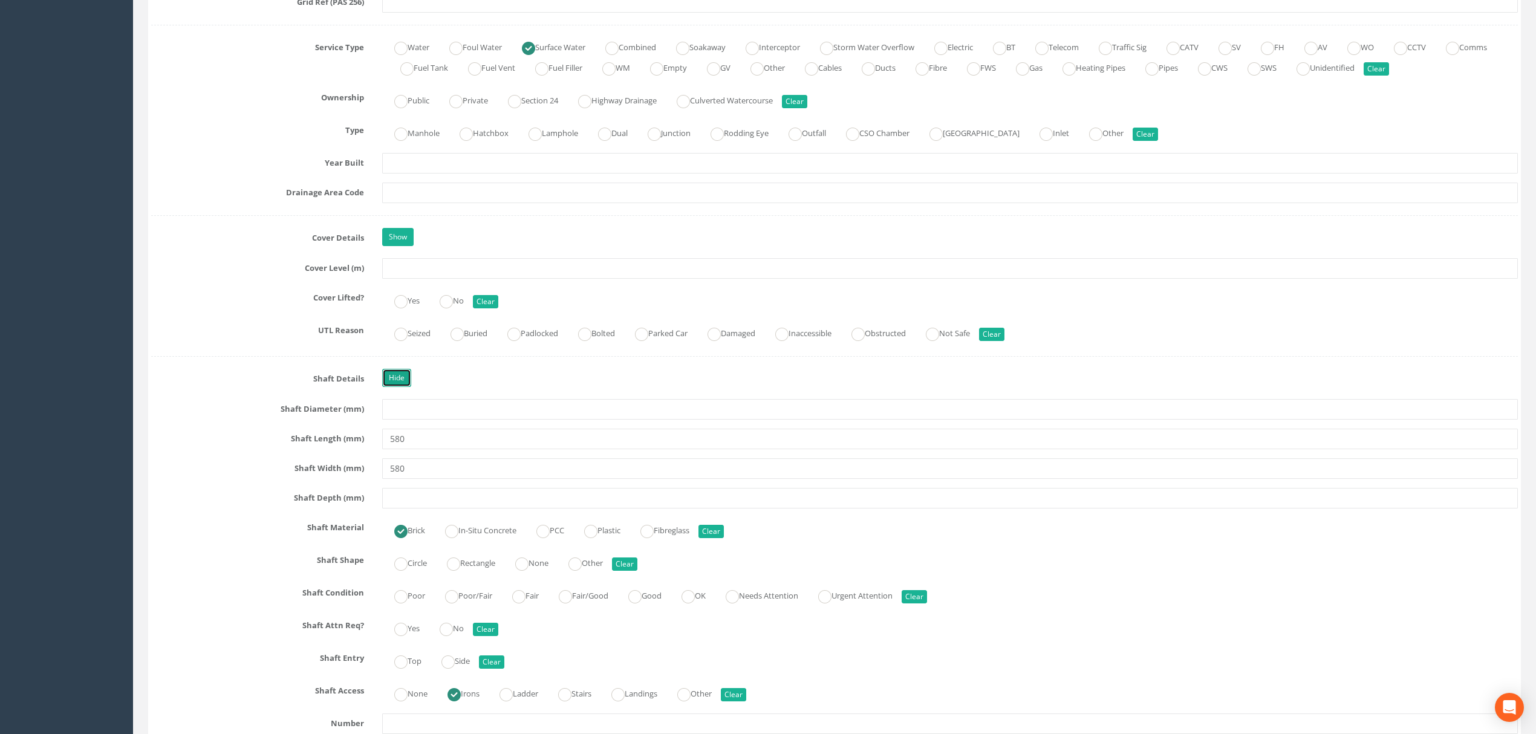
scroll to position [887, 0]
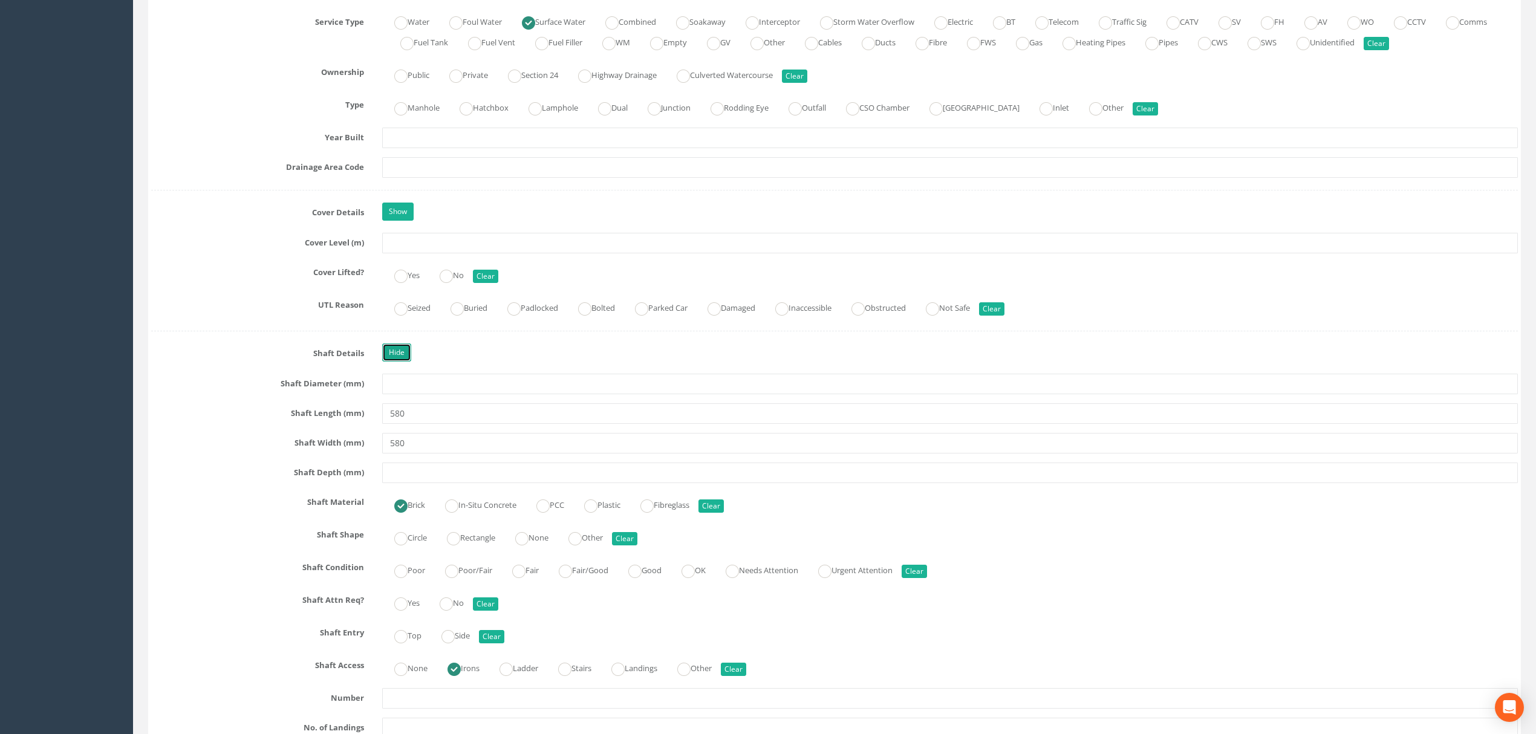
click at [402, 358] on link "Hide" at bounding box center [396, 352] width 29 height 18
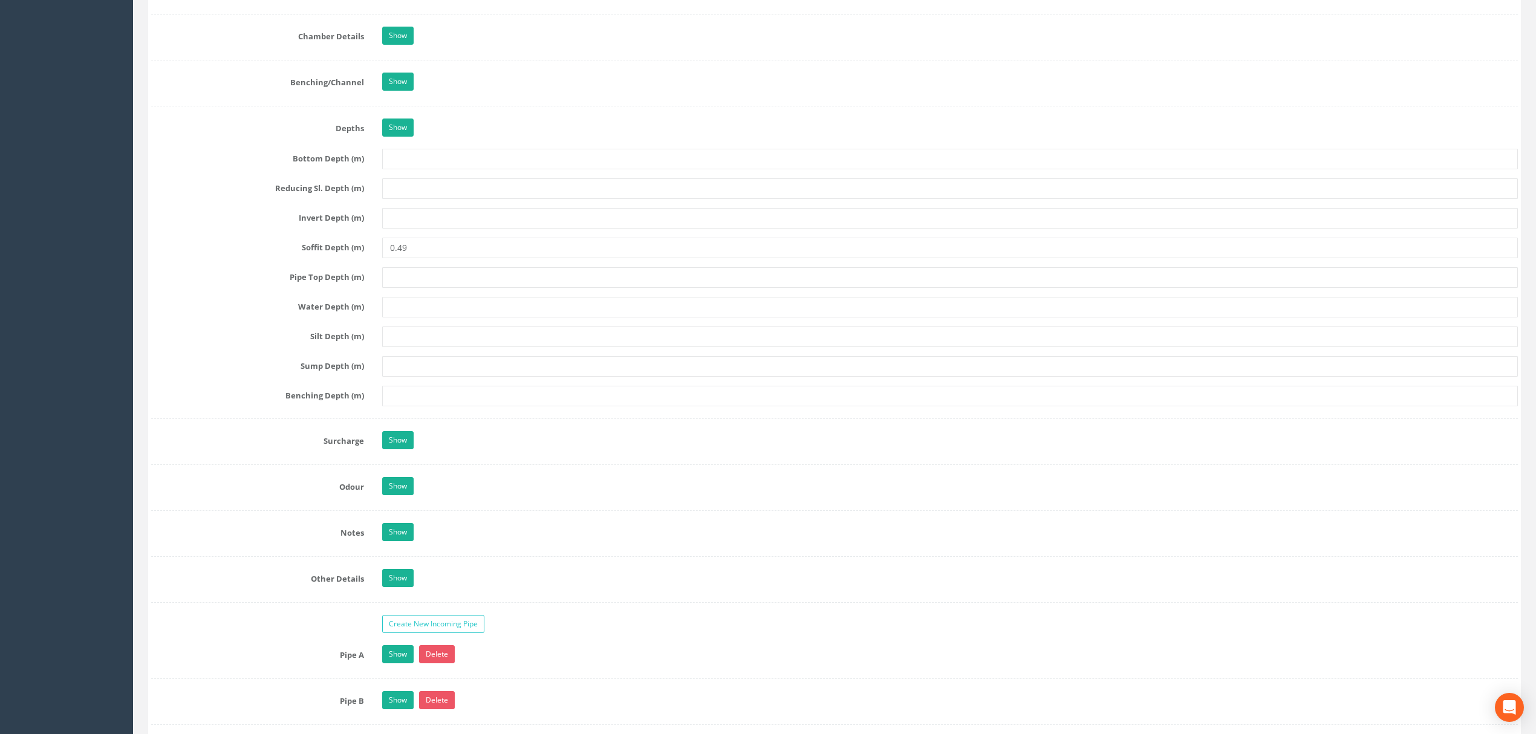
scroll to position [1370, 0]
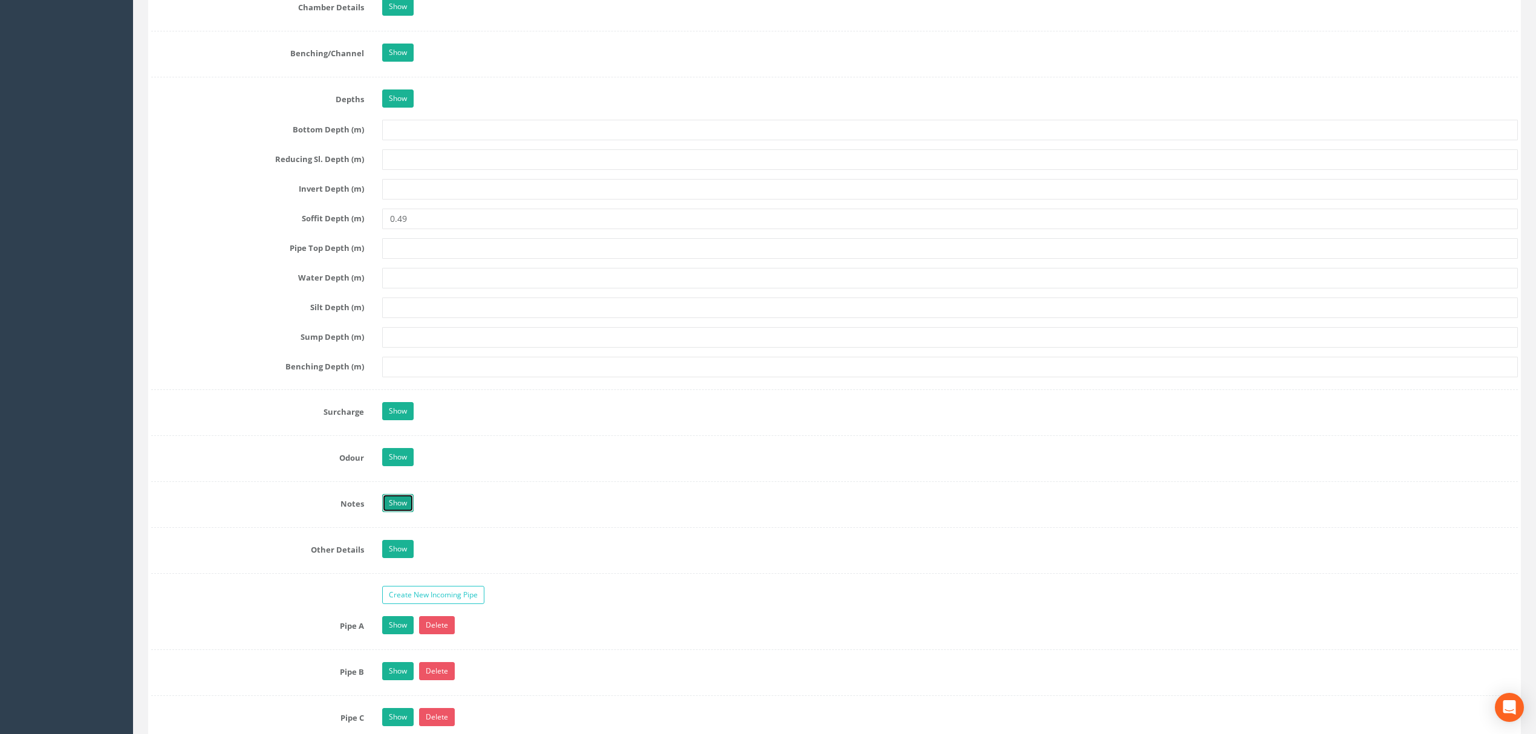
click at [402, 512] on link "Show" at bounding box center [397, 503] width 31 height 18
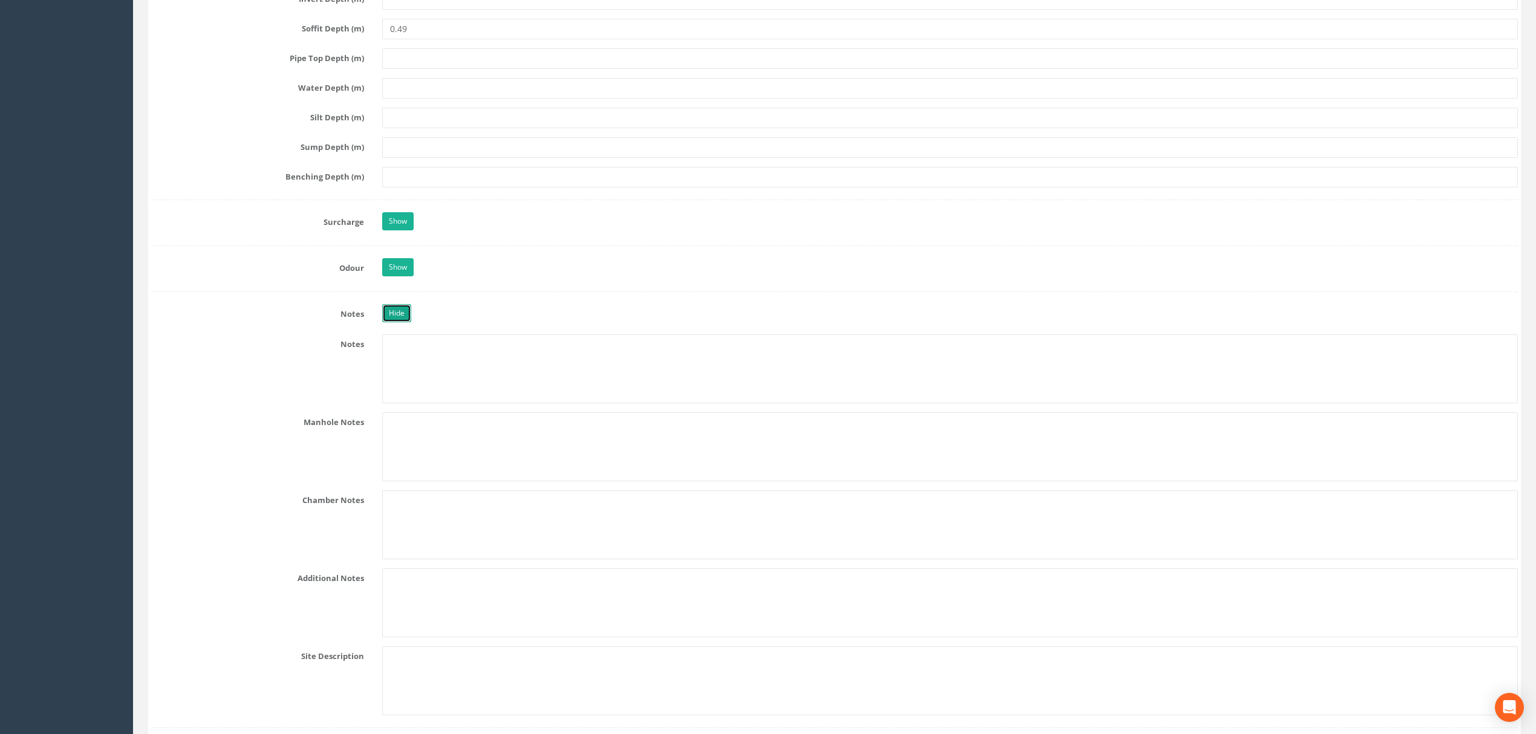
scroll to position [1532, 0]
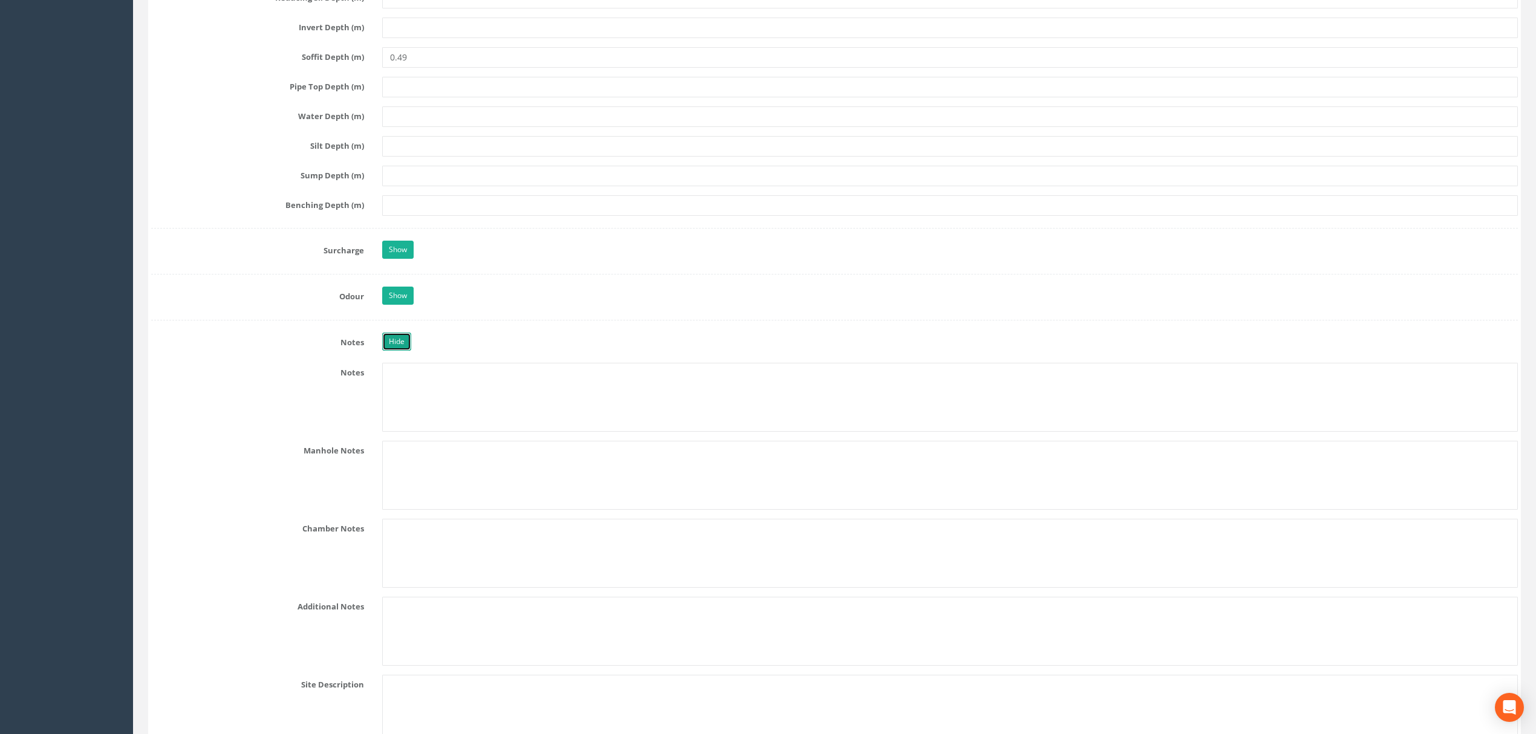
click at [394, 351] on link "Hide" at bounding box center [396, 342] width 29 height 18
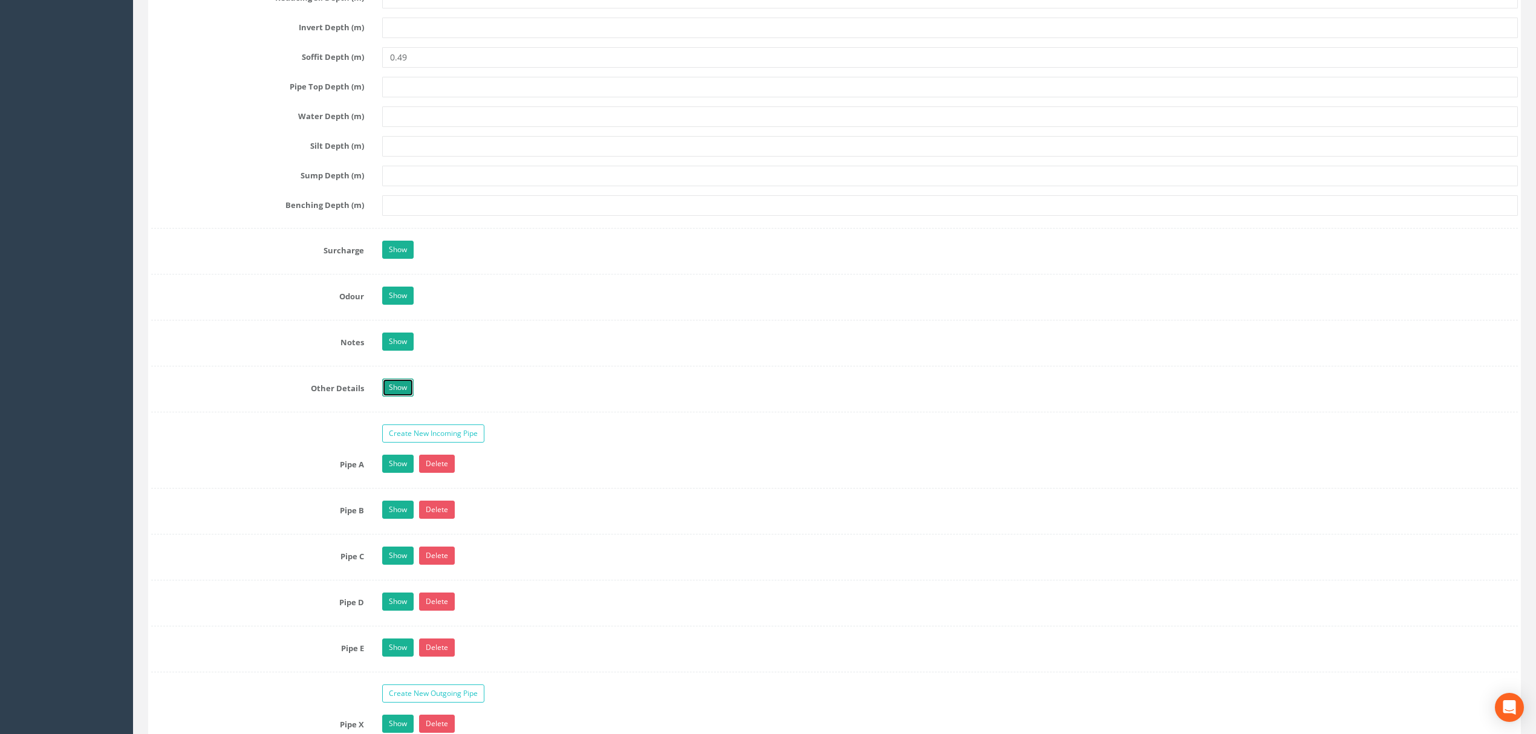
click at [407, 393] on link "Show" at bounding box center [397, 388] width 31 height 18
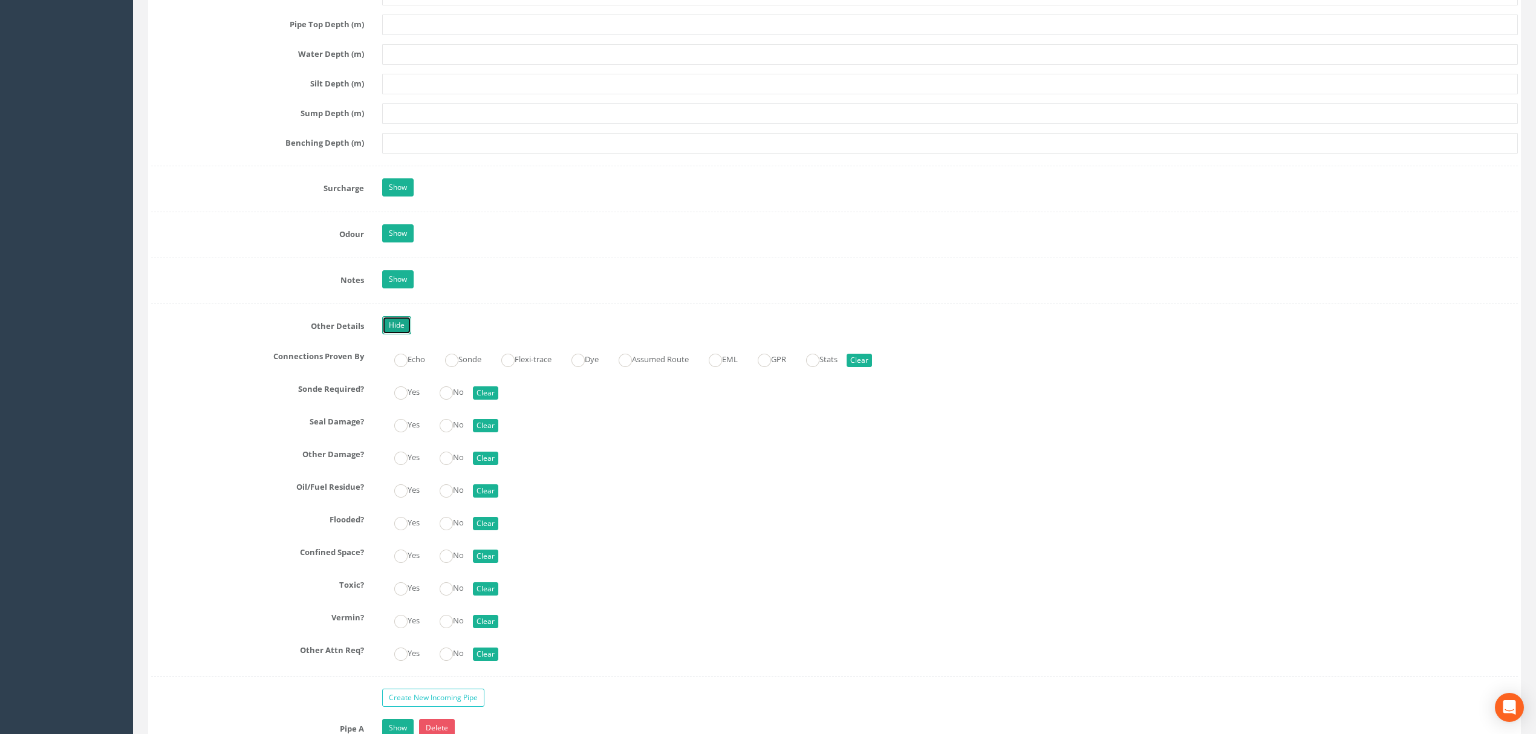
scroll to position [1612, 0]
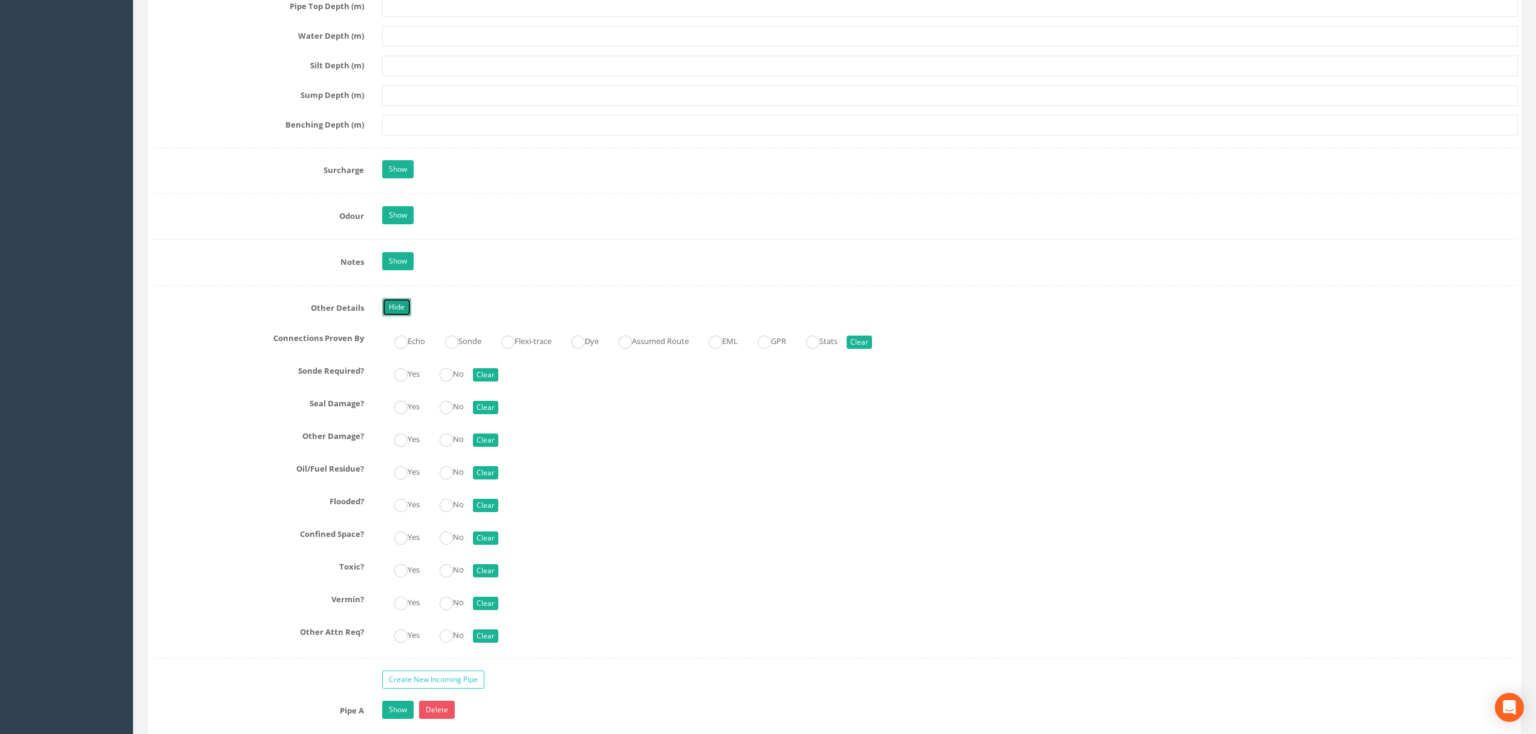
click at [400, 313] on link "Hide" at bounding box center [396, 307] width 29 height 18
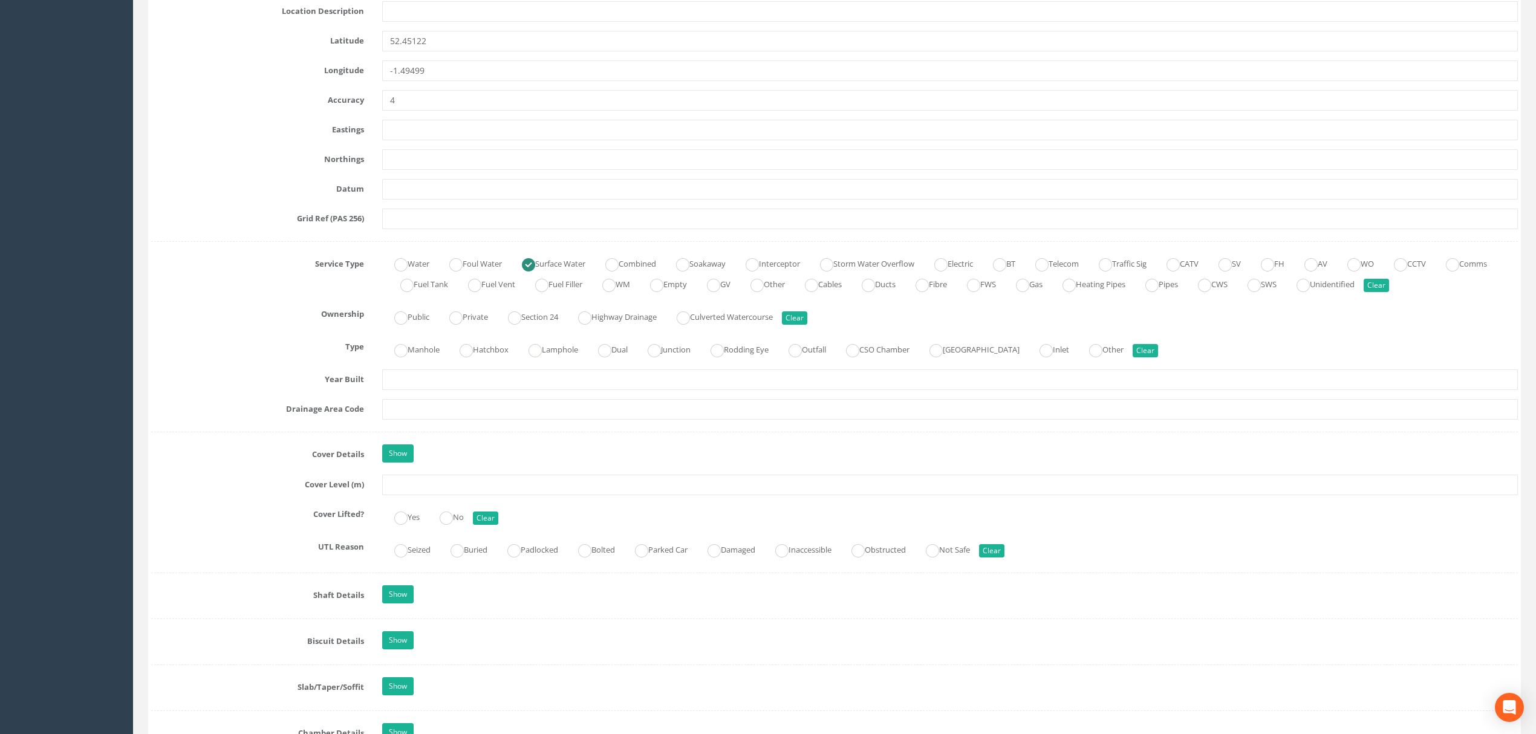
scroll to position [726, 0]
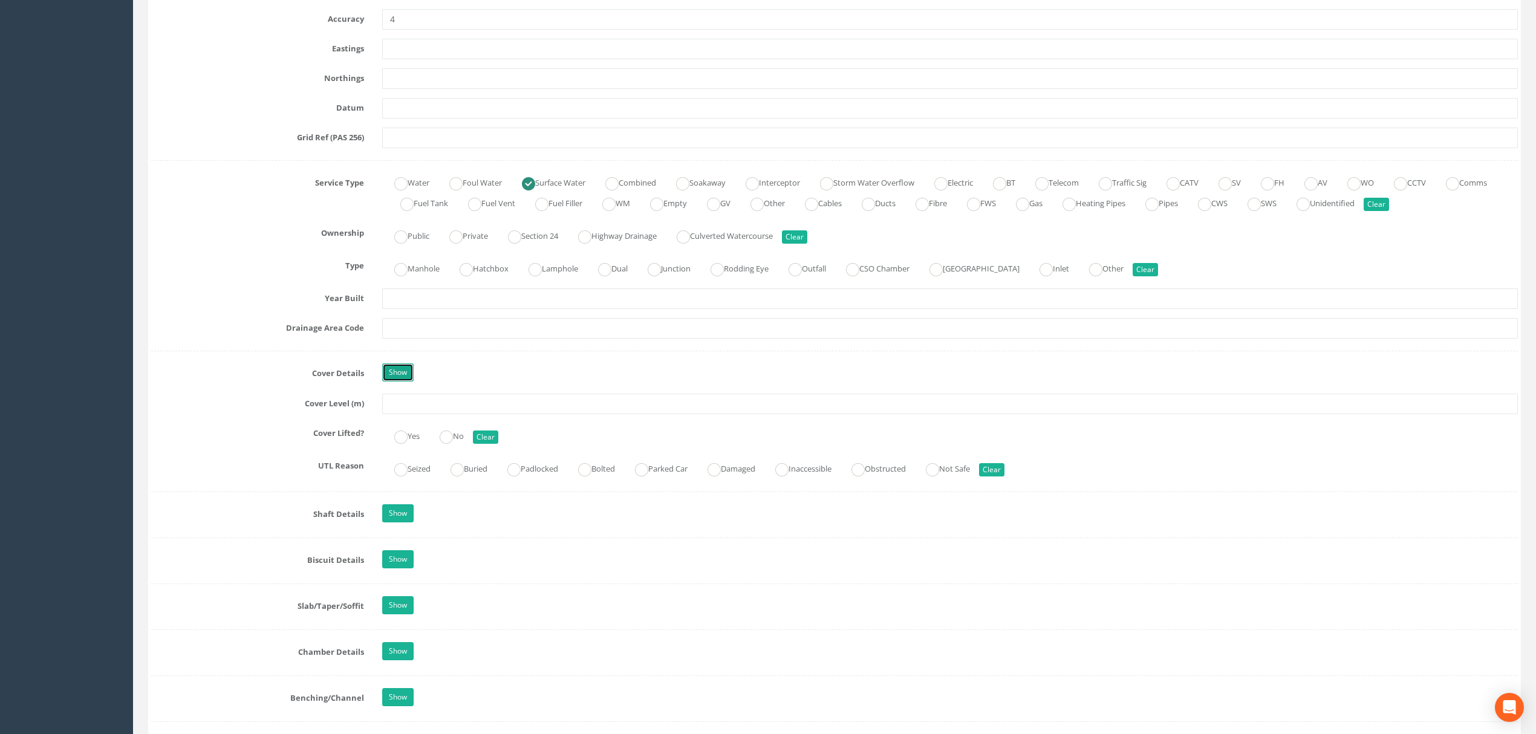
click at [409, 371] on link "Show" at bounding box center [397, 372] width 31 height 18
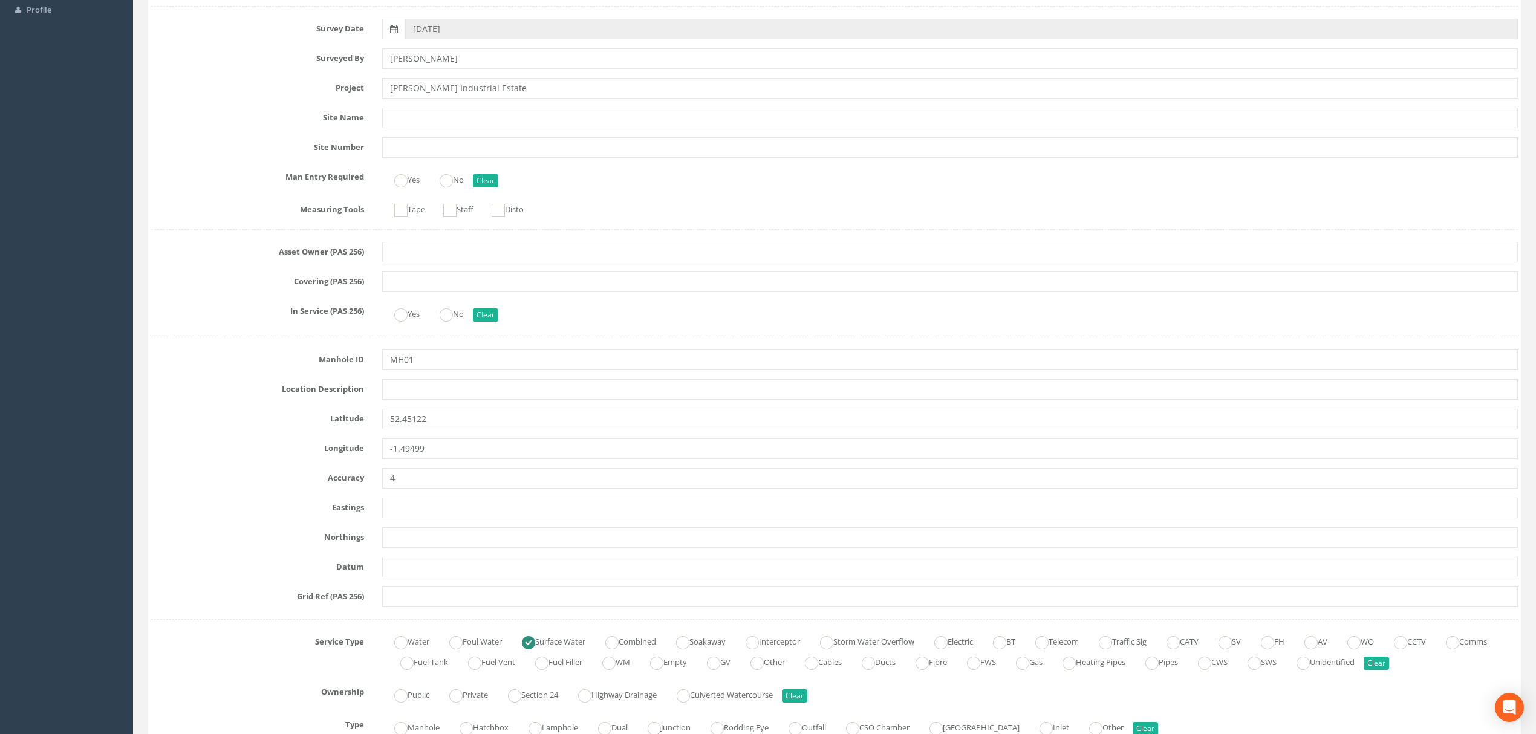
scroll to position [0, 0]
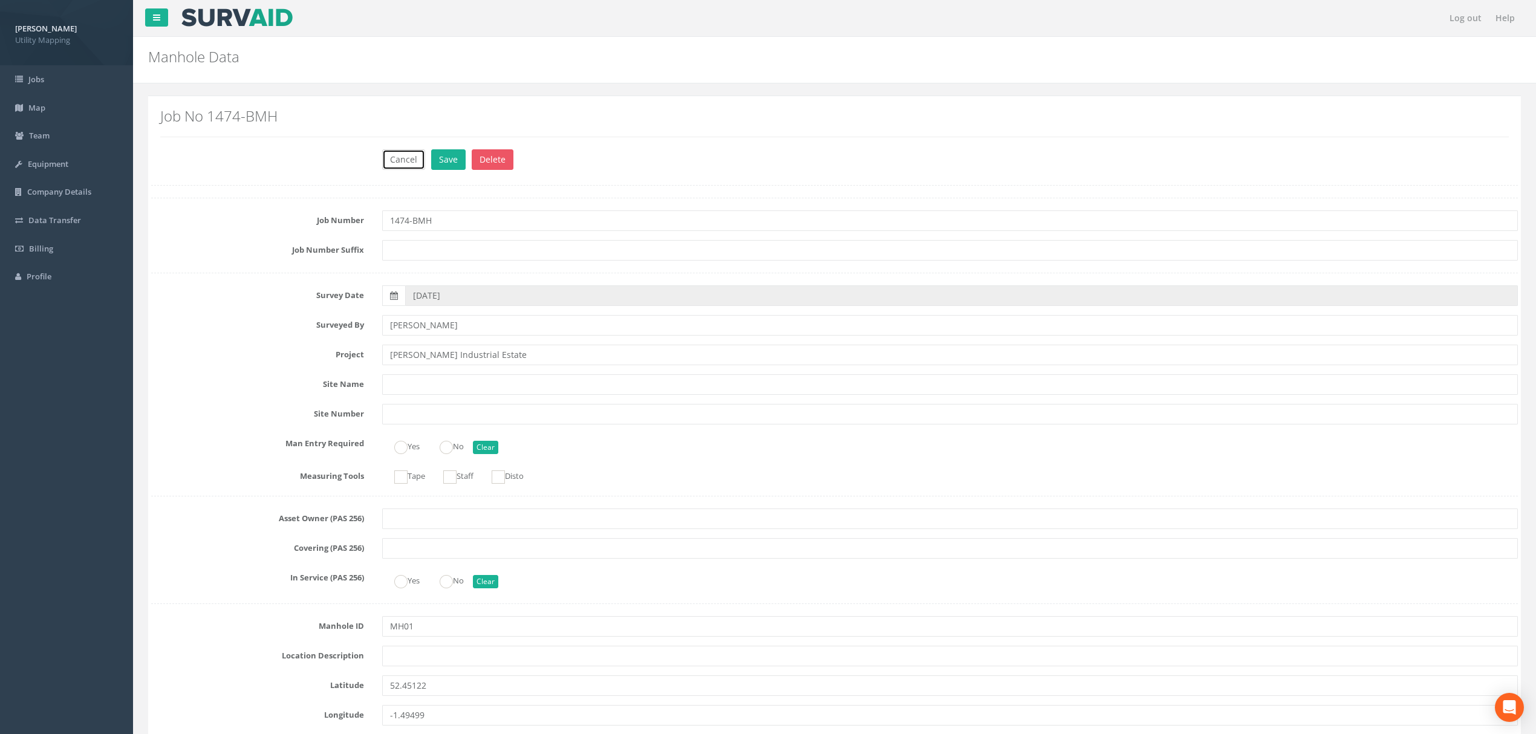
click at [409, 158] on button "Cancel" at bounding box center [403, 159] width 43 height 21
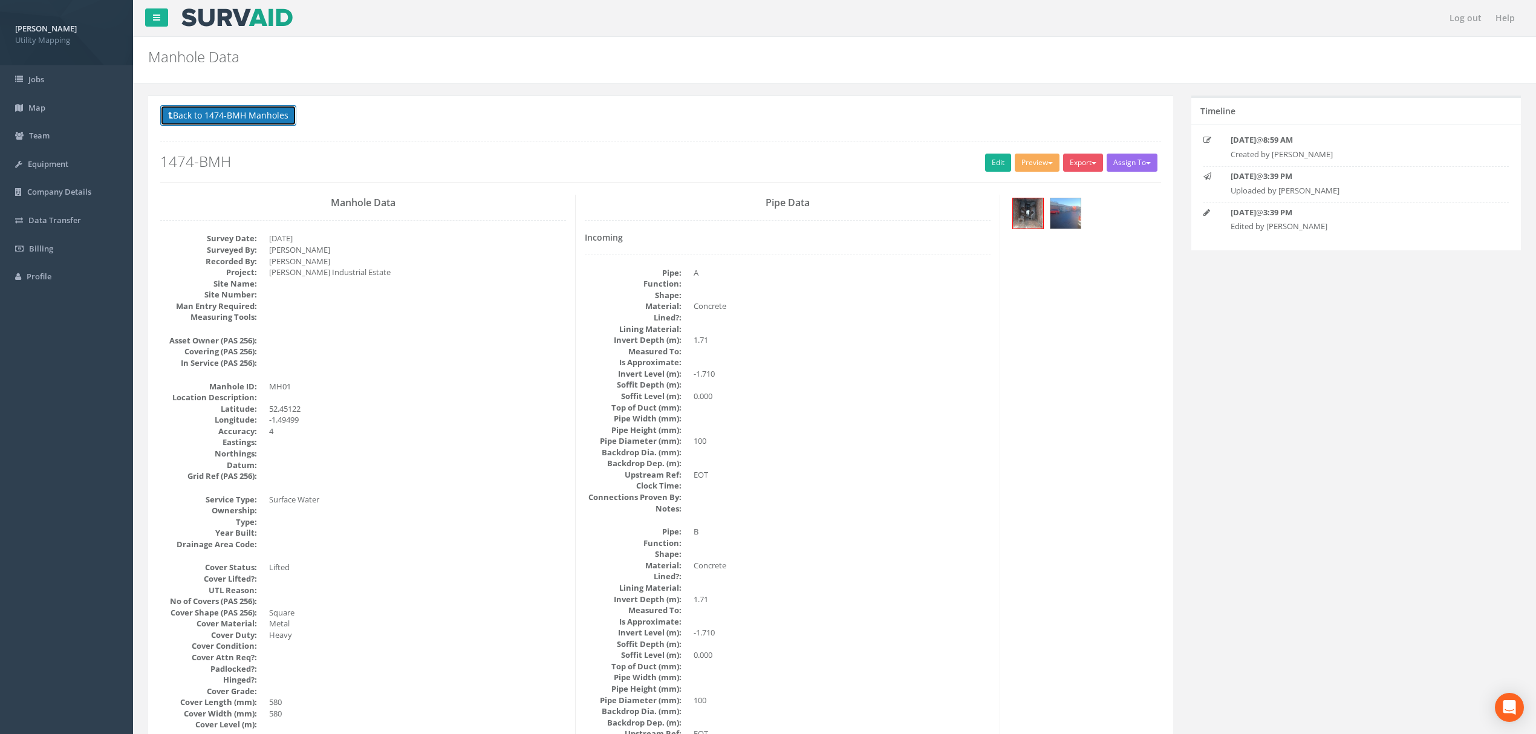
click at [279, 119] on button "Back to 1474-BMH Manholes" at bounding box center [228, 115] width 136 height 21
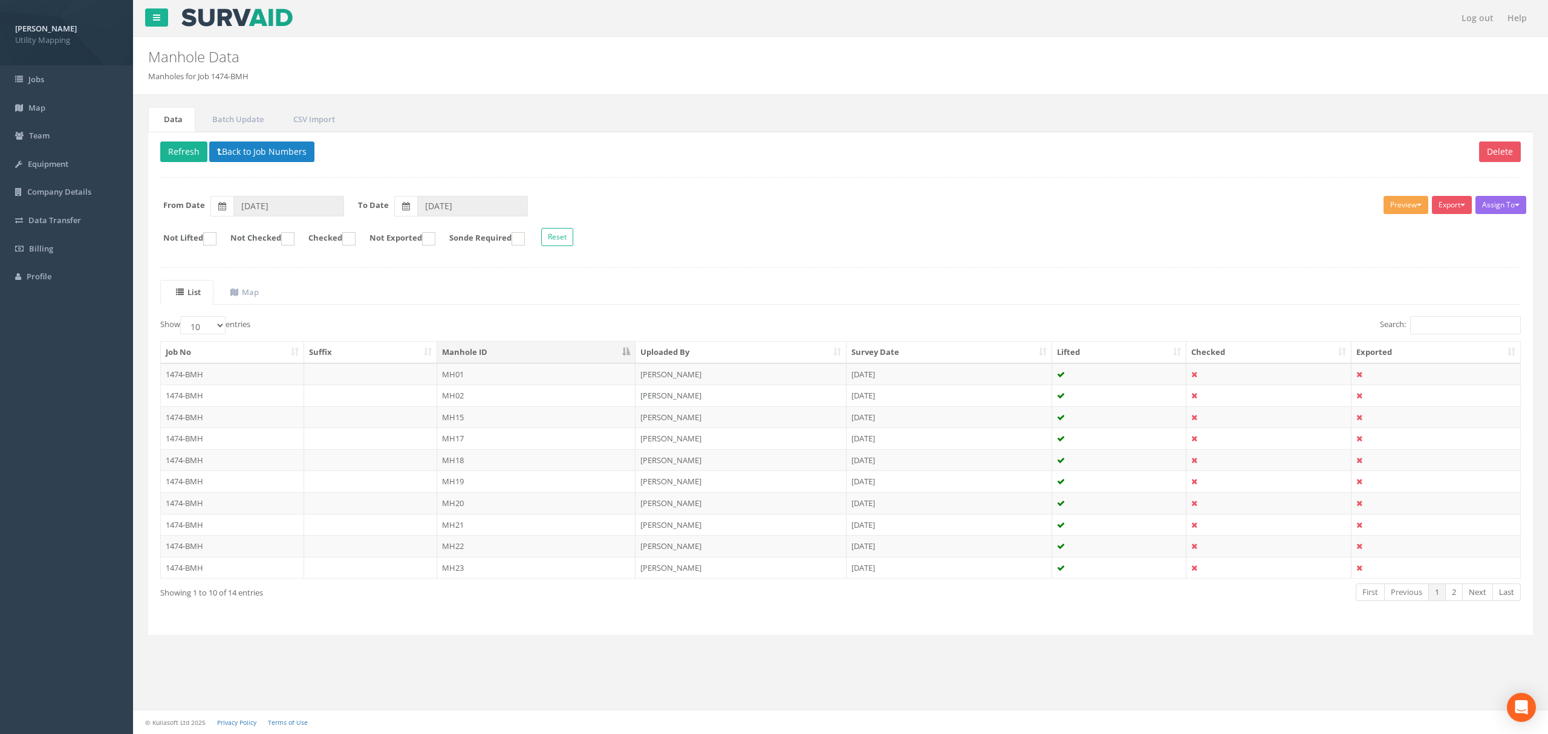
click at [1402, 204] on button "Preview" at bounding box center [1406, 205] width 45 height 18
click at [1394, 284] on link "Heathrow" at bounding box center [1384, 281] width 92 height 19
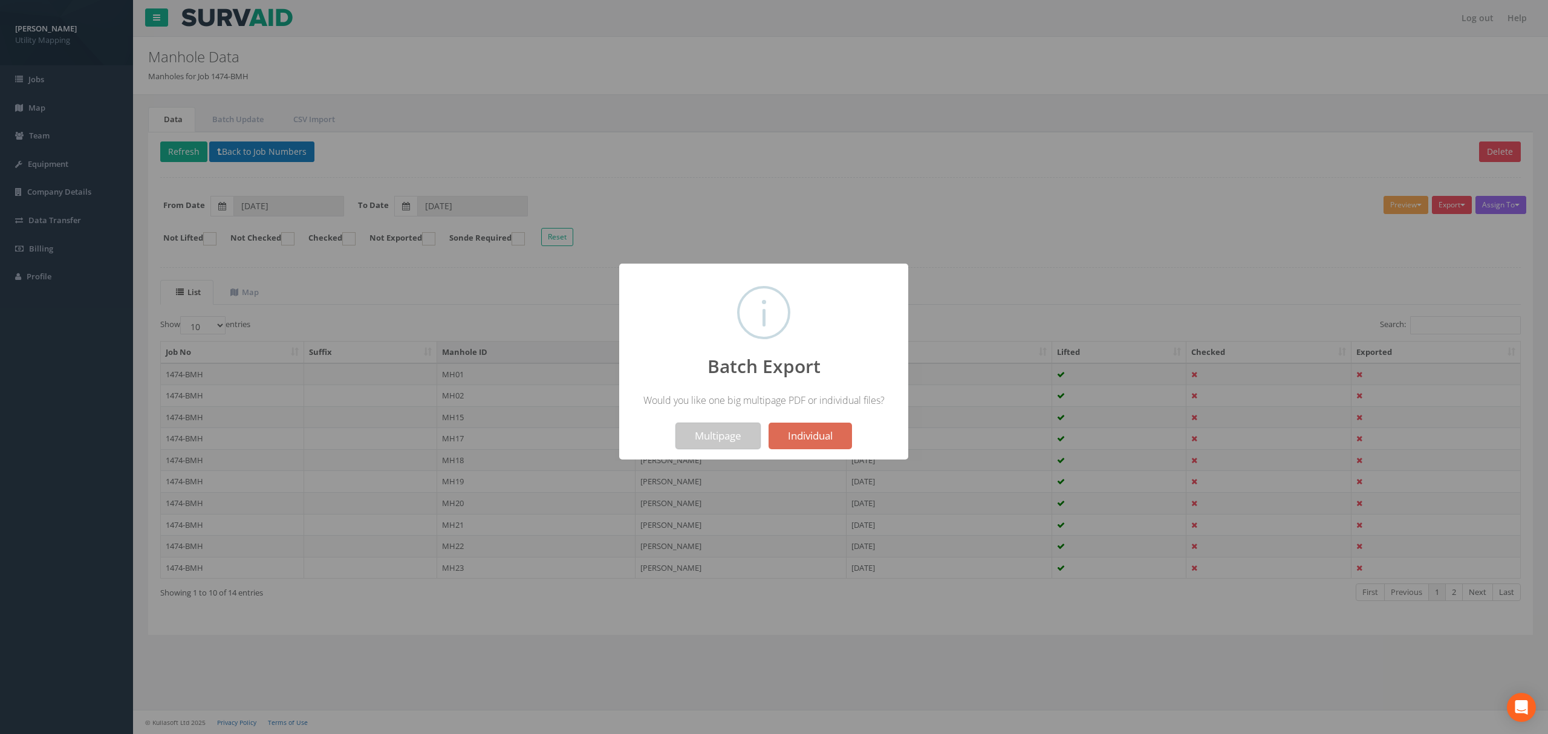
click at [708, 433] on button "Multipage" at bounding box center [717, 436] width 85 height 27
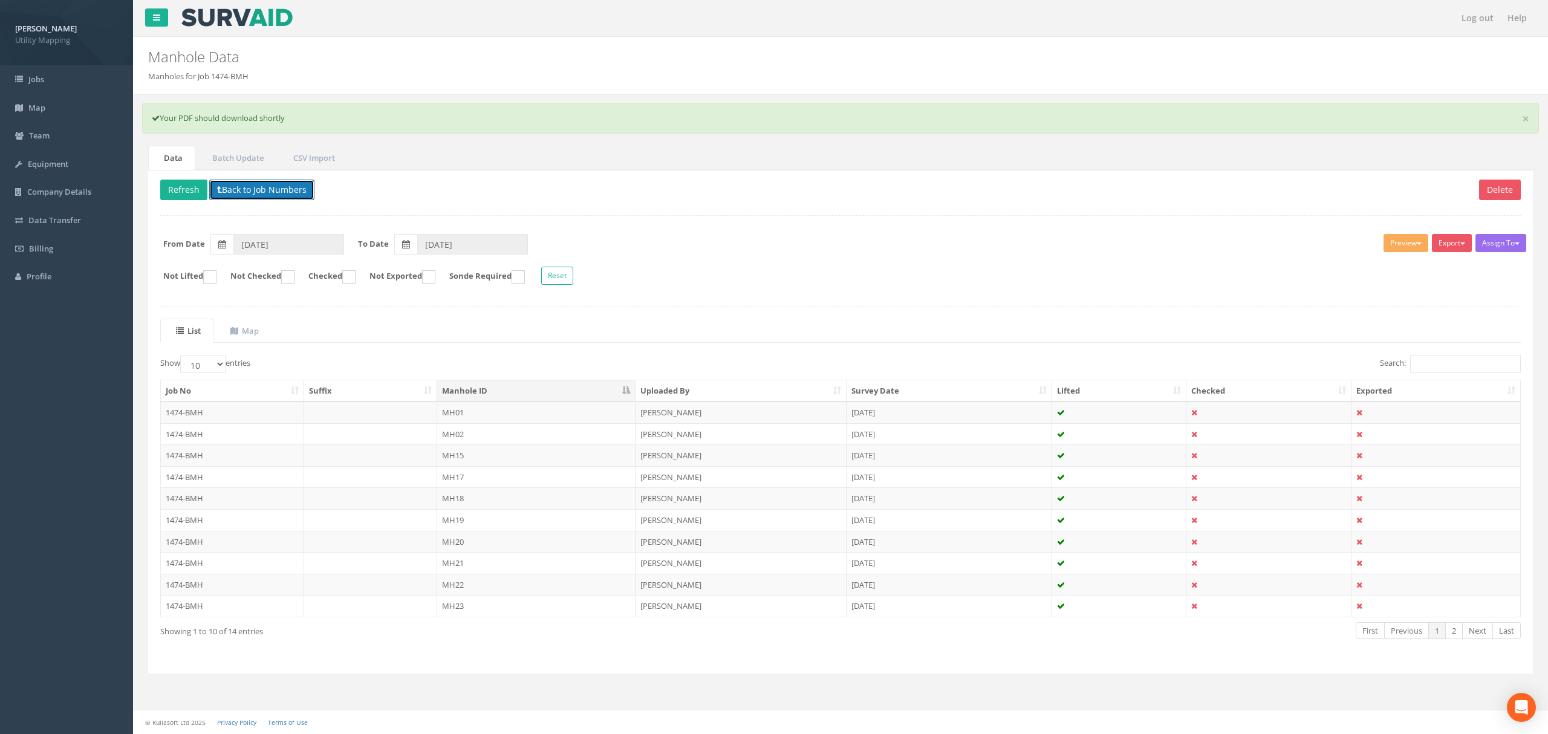
click at [270, 187] on button "Back to Job Numbers" at bounding box center [261, 190] width 105 height 21
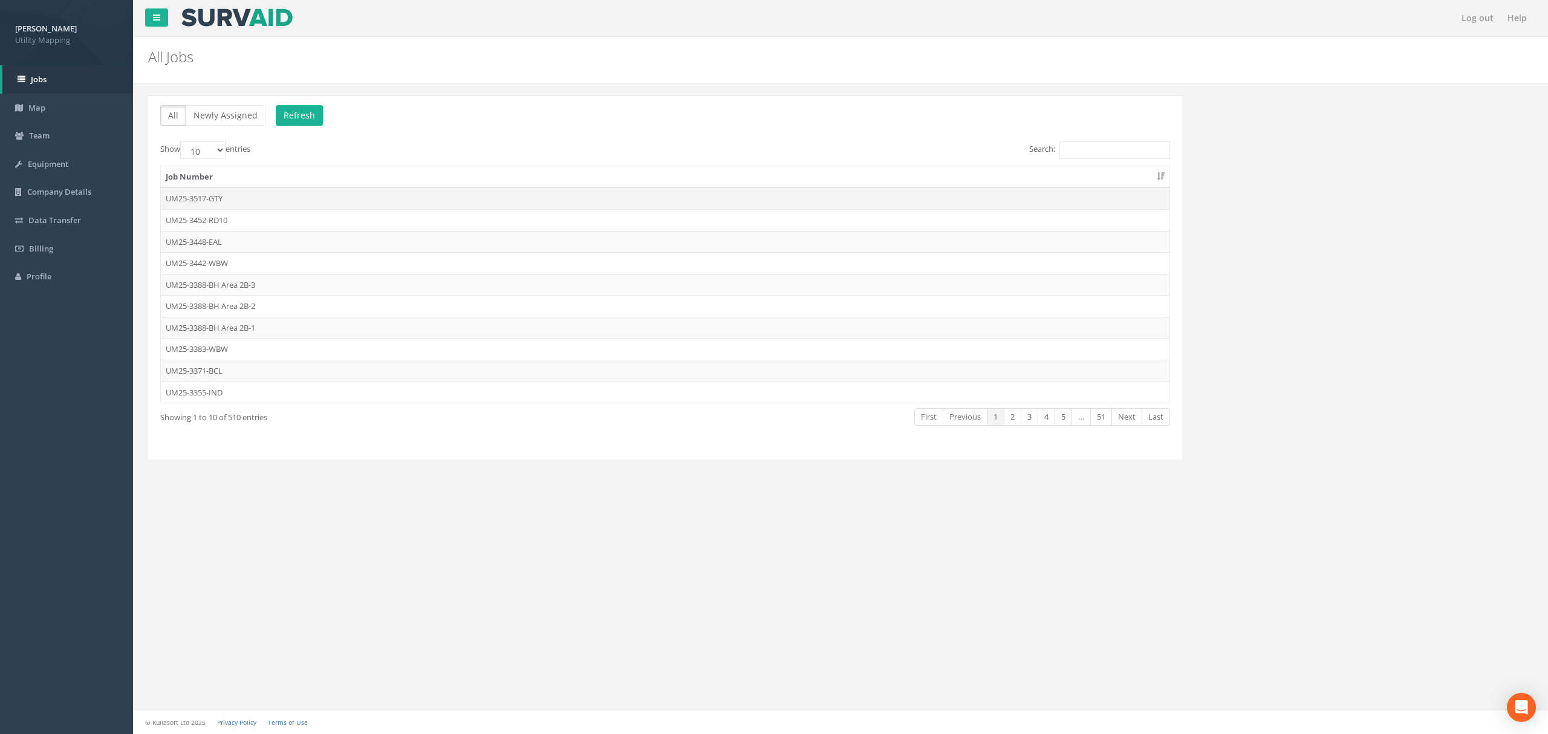
click at [308, 194] on td "UM25-3517-GTY" at bounding box center [665, 198] width 1009 height 22
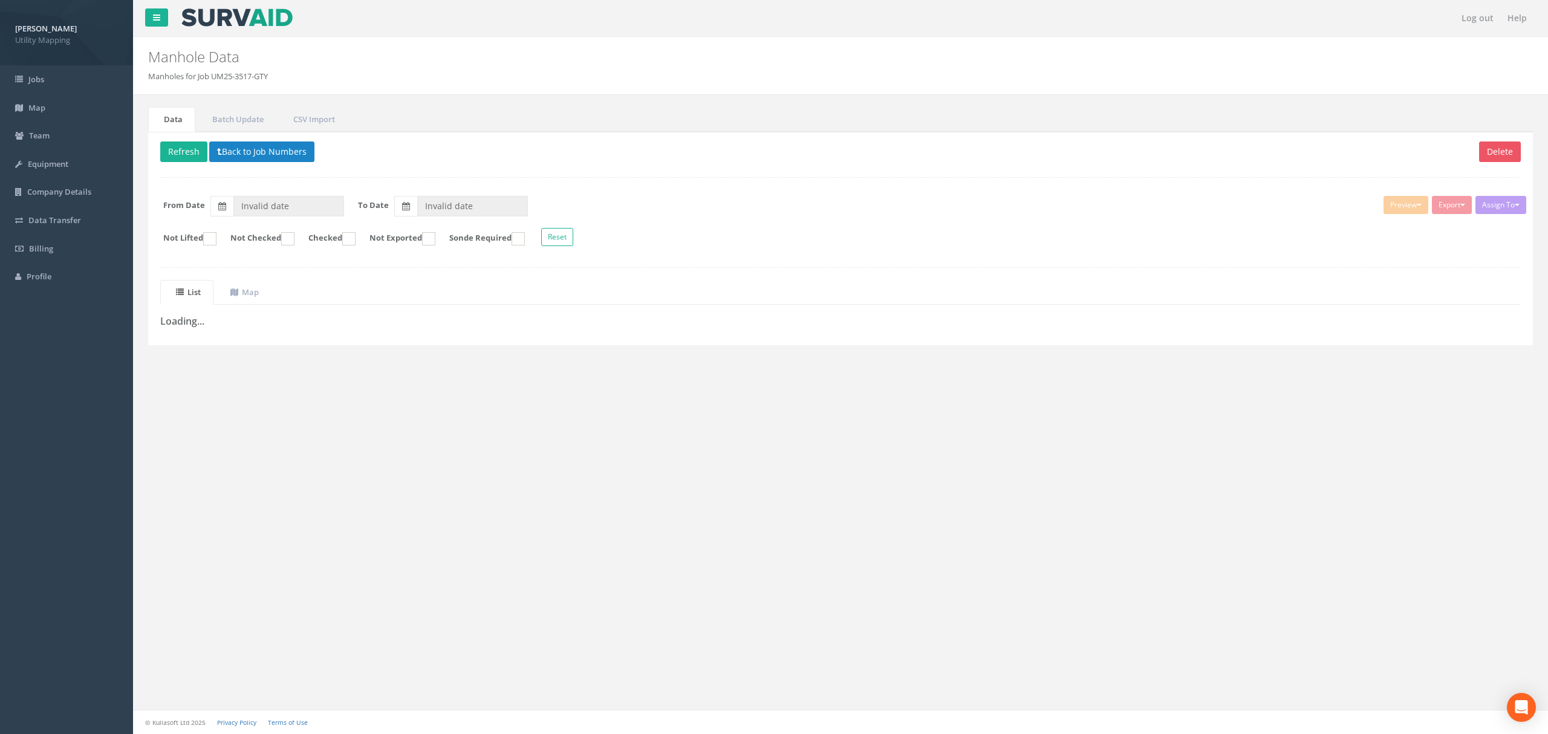
type input "[DATE]"
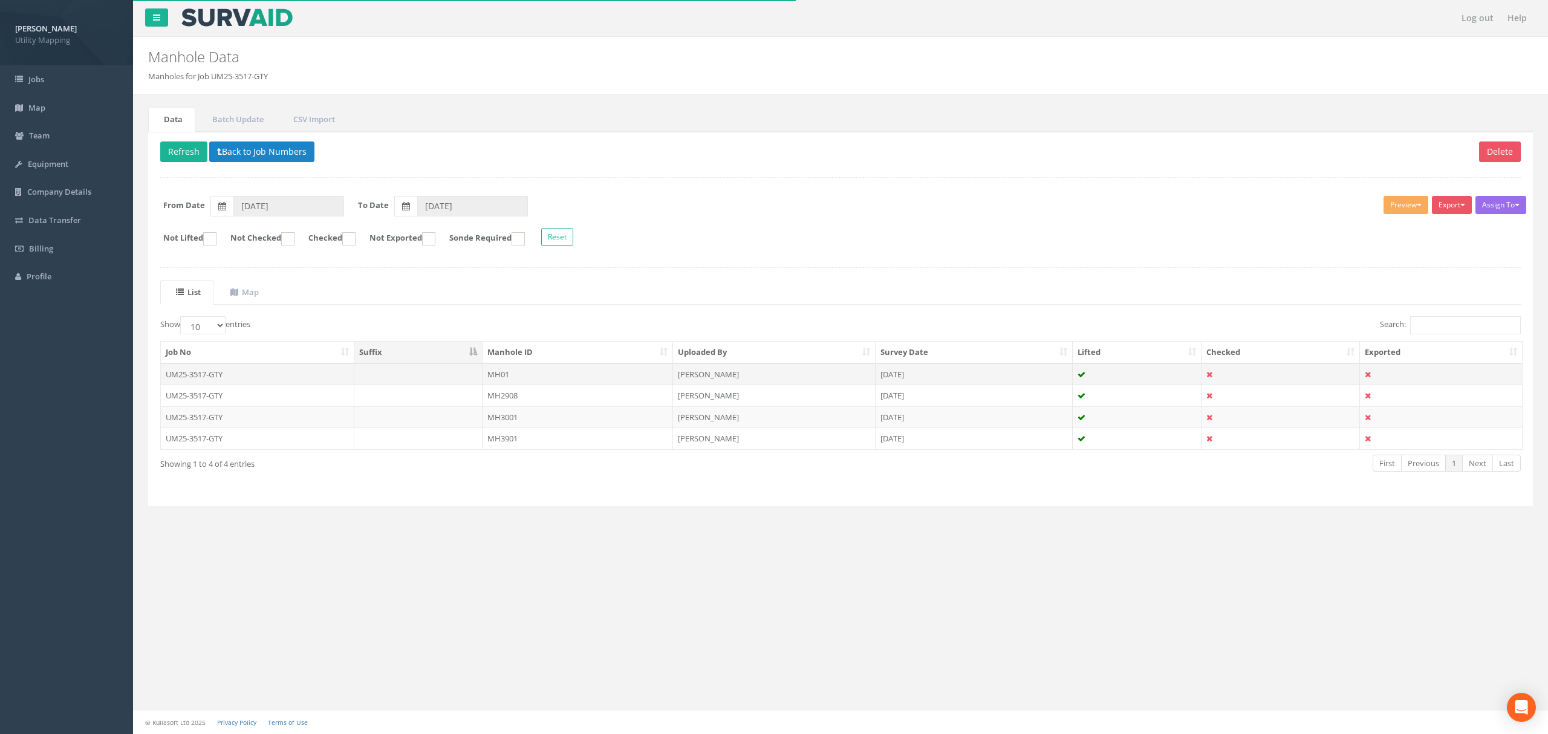
click at [556, 371] on td "MH01" at bounding box center [578, 374] width 190 height 22
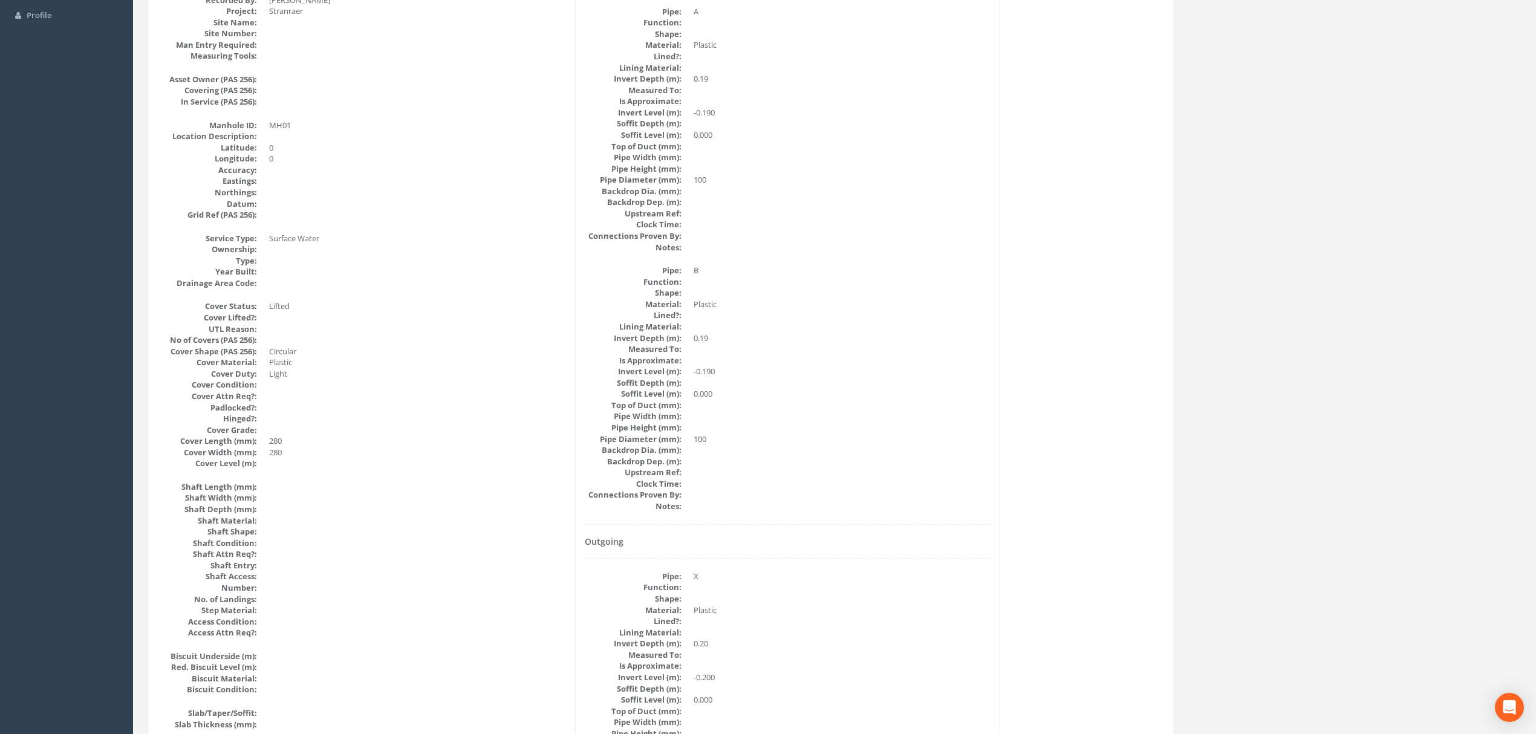
scroll to position [161, 0]
